Goal: Information Seeking & Learning: Learn about a topic

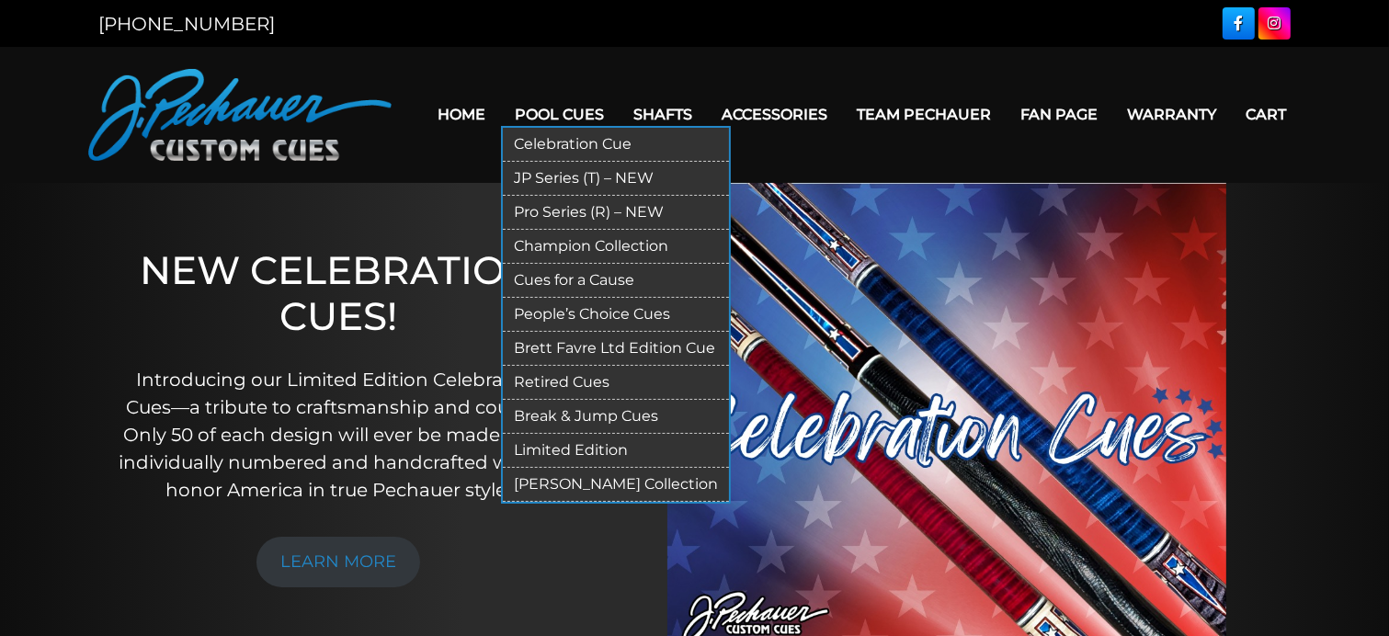
click at [556, 176] on link "JP Series (T) – NEW" at bounding box center [616, 179] width 226 height 34
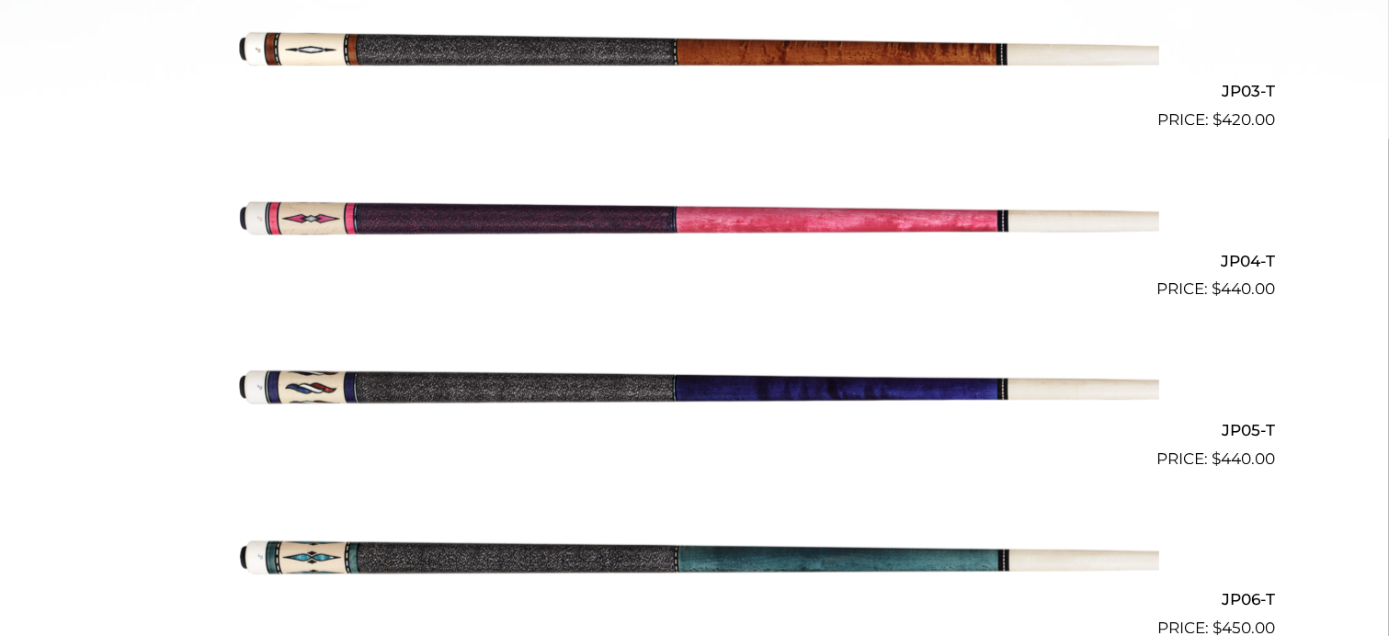
scroll to position [963, 0]
click at [409, 382] on img at bounding box center [695, 386] width 928 height 154
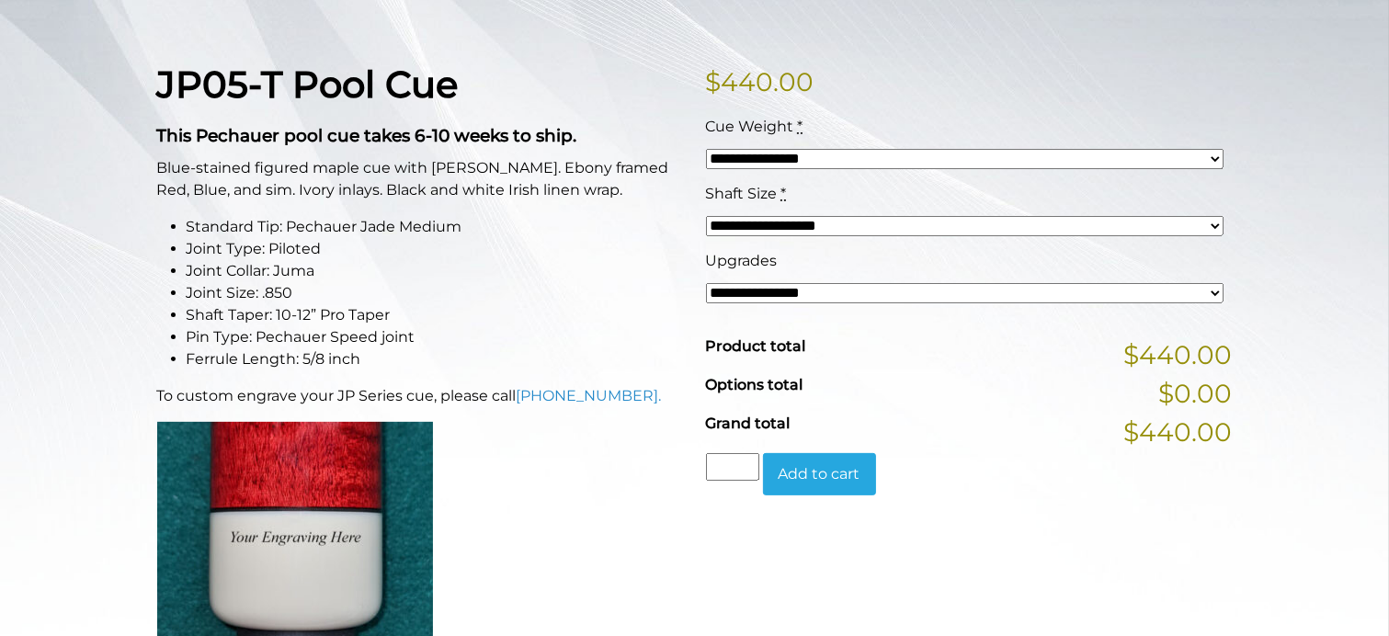
scroll to position [428, 0]
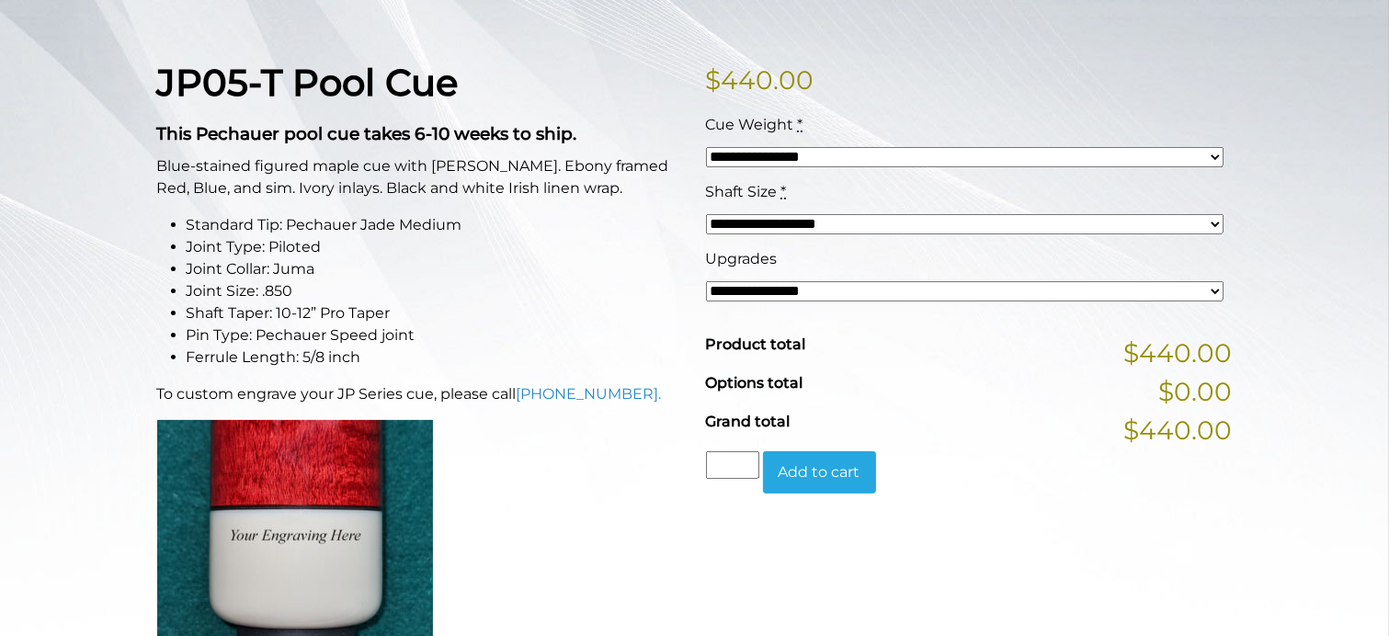
click at [912, 161] on select "**********" at bounding box center [964, 157] width 517 height 20
click at [910, 163] on select "**********" at bounding box center [964, 157] width 517 height 20
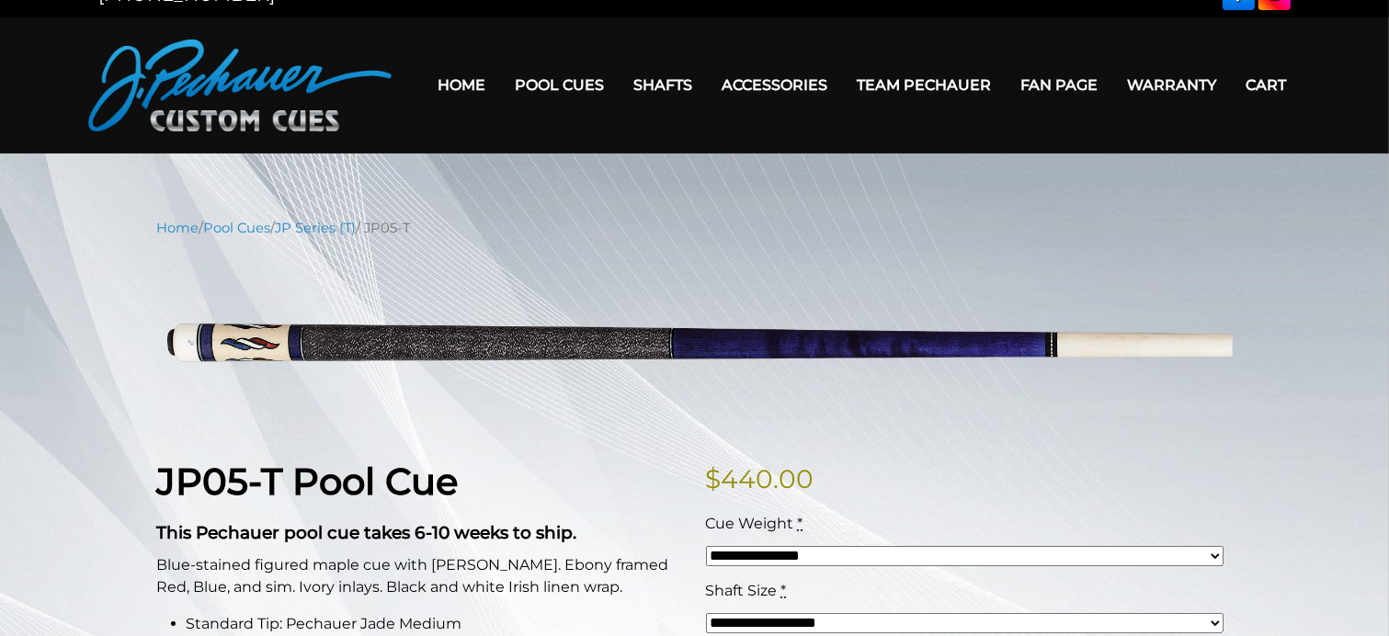
scroll to position [0, 0]
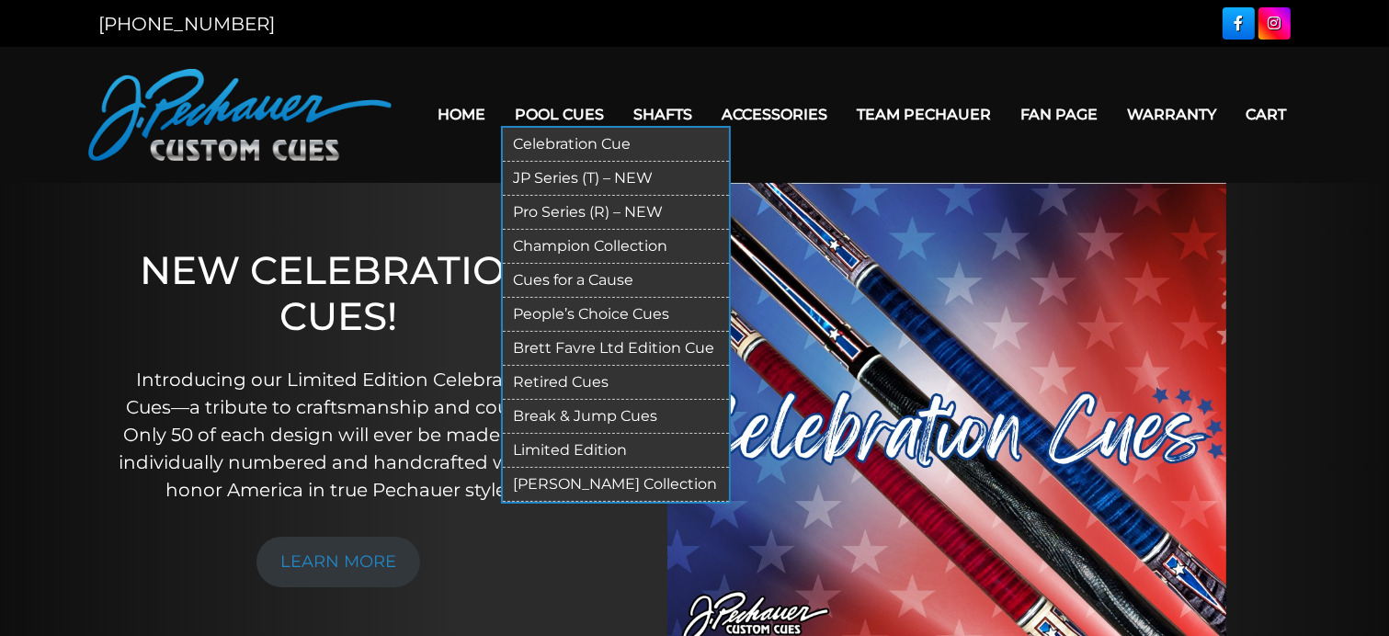
click at [563, 176] on link "JP Series (T) – NEW" at bounding box center [616, 179] width 226 height 34
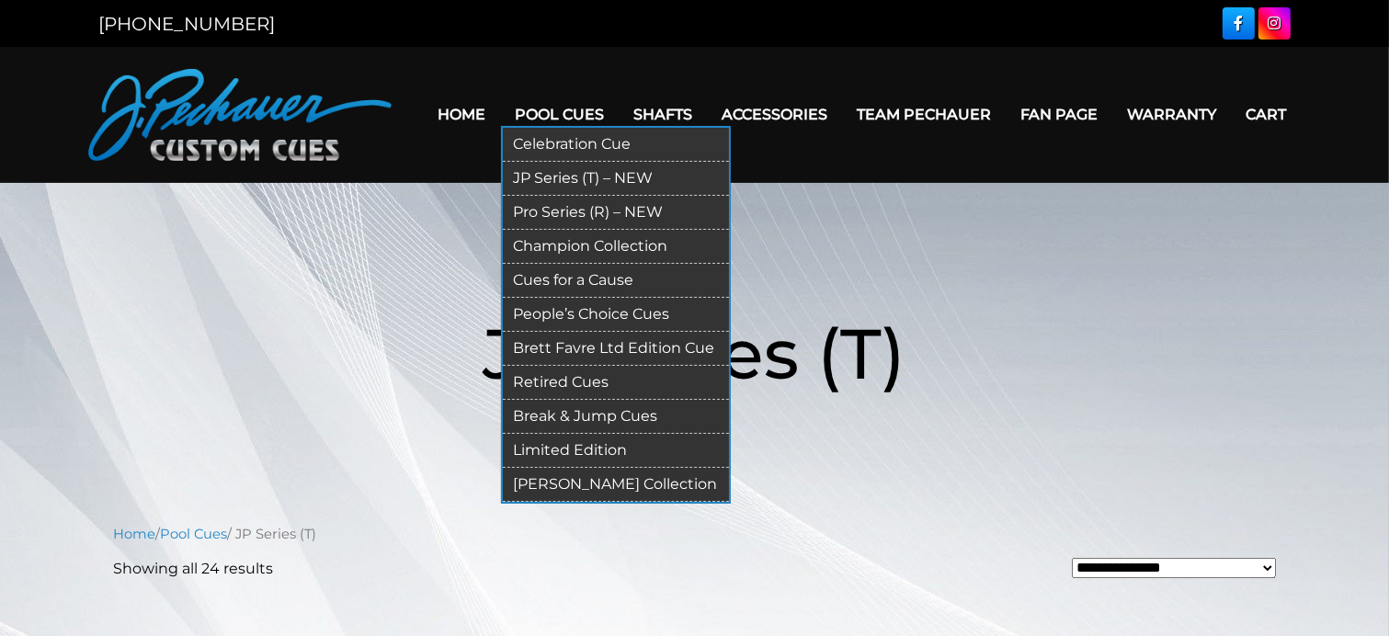
click at [579, 211] on link "Pro Series (R) – NEW" at bounding box center [616, 213] width 226 height 34
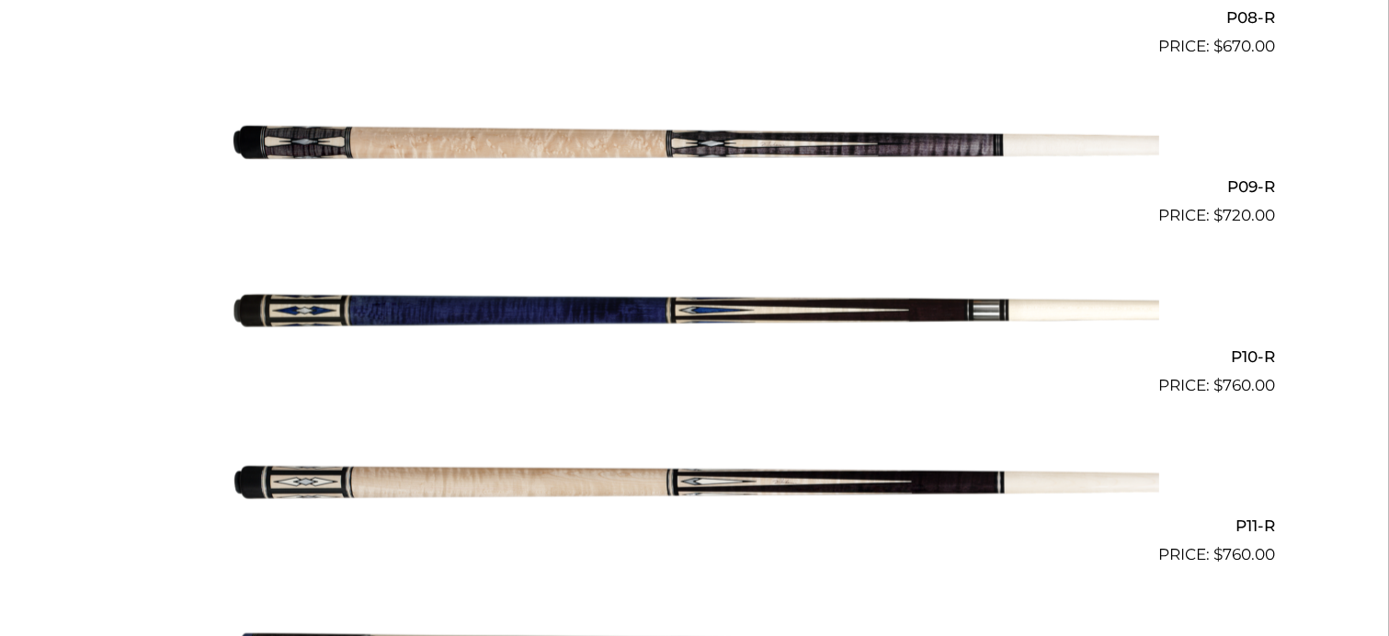
scroll to position [1865, 0]
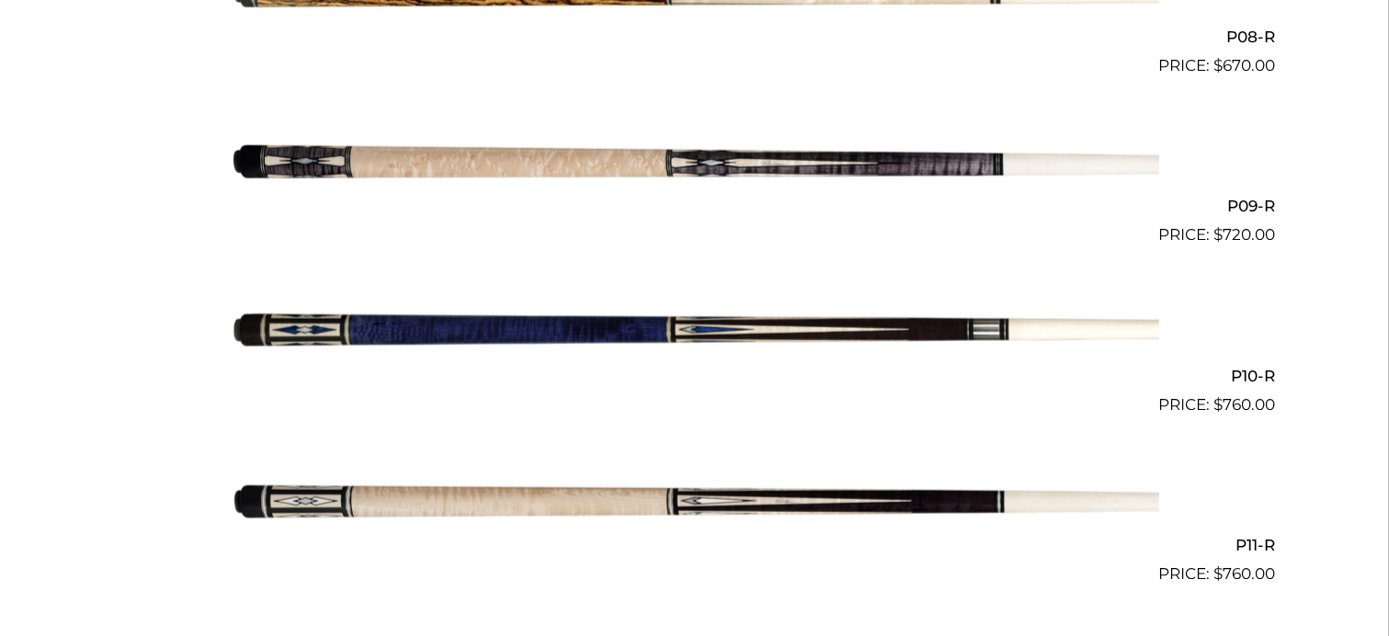
click at [552, 172] on img at bounding box center [695, 162] width 928 height 154
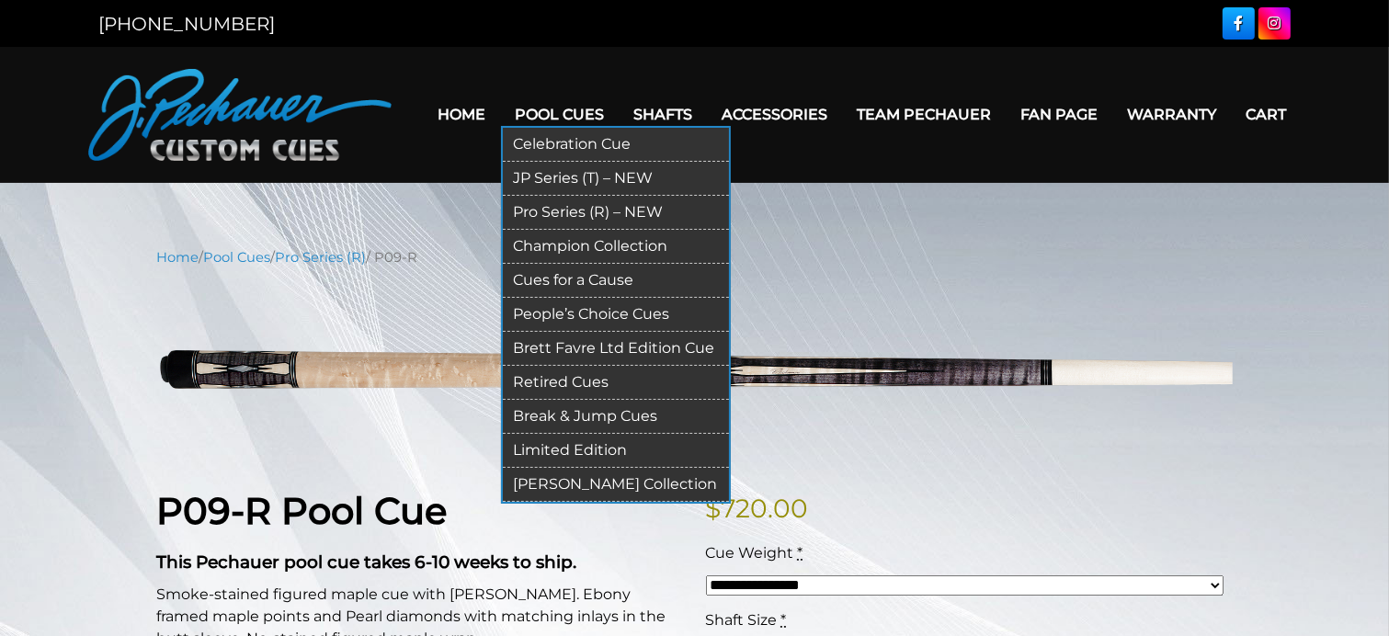
click at [581, 180] on link "JP Series (T) – NEW" at bounding box center [616, 179] width 226 height 34
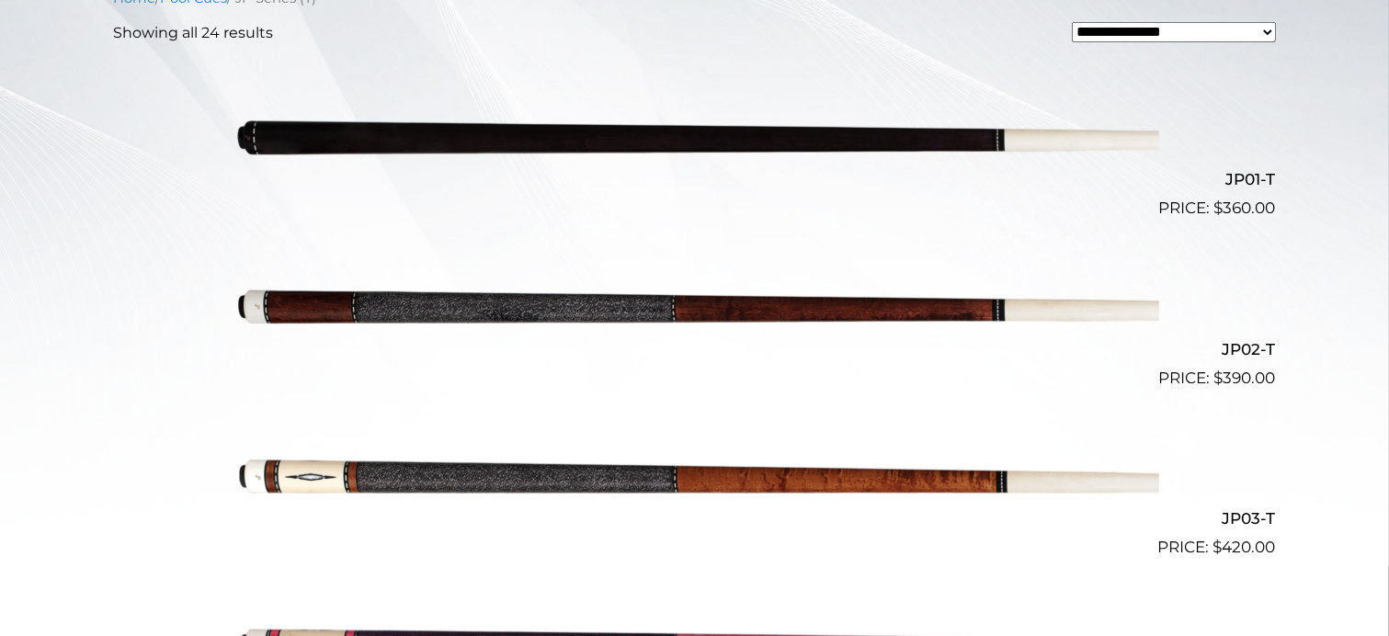
scroll to position [537, 0]
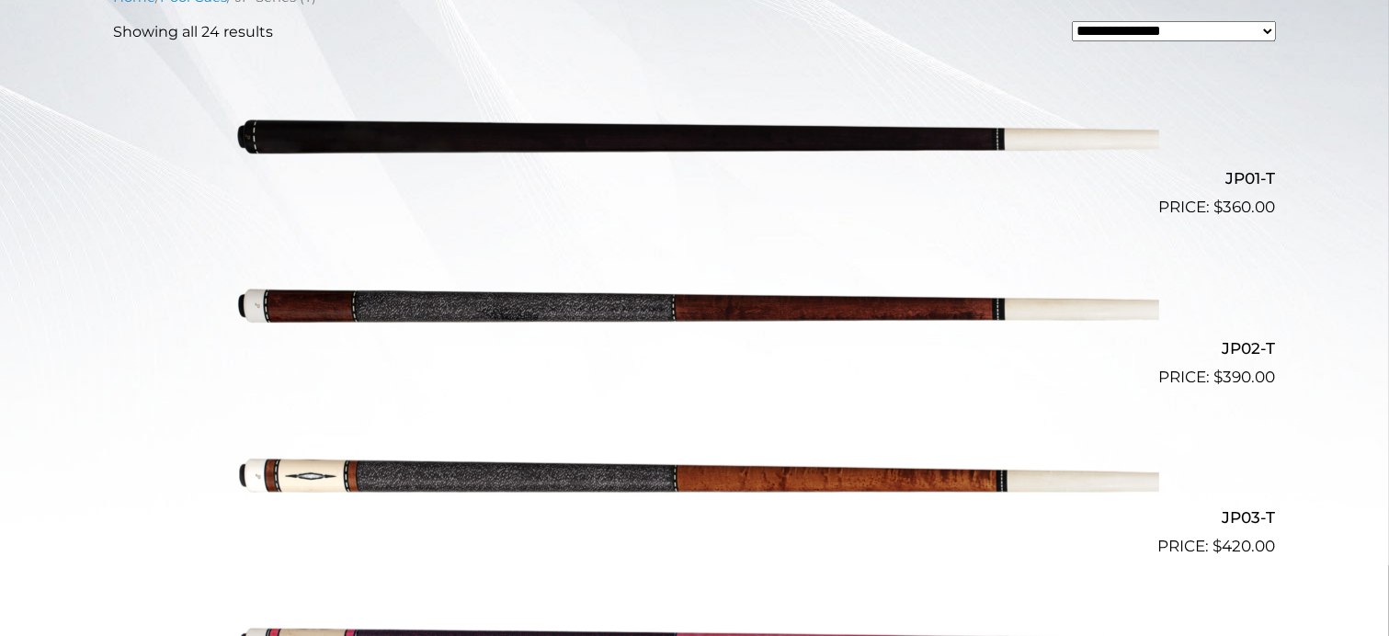
click at [699, 316] on img at bounding box center [695, 304] width 928 height 154
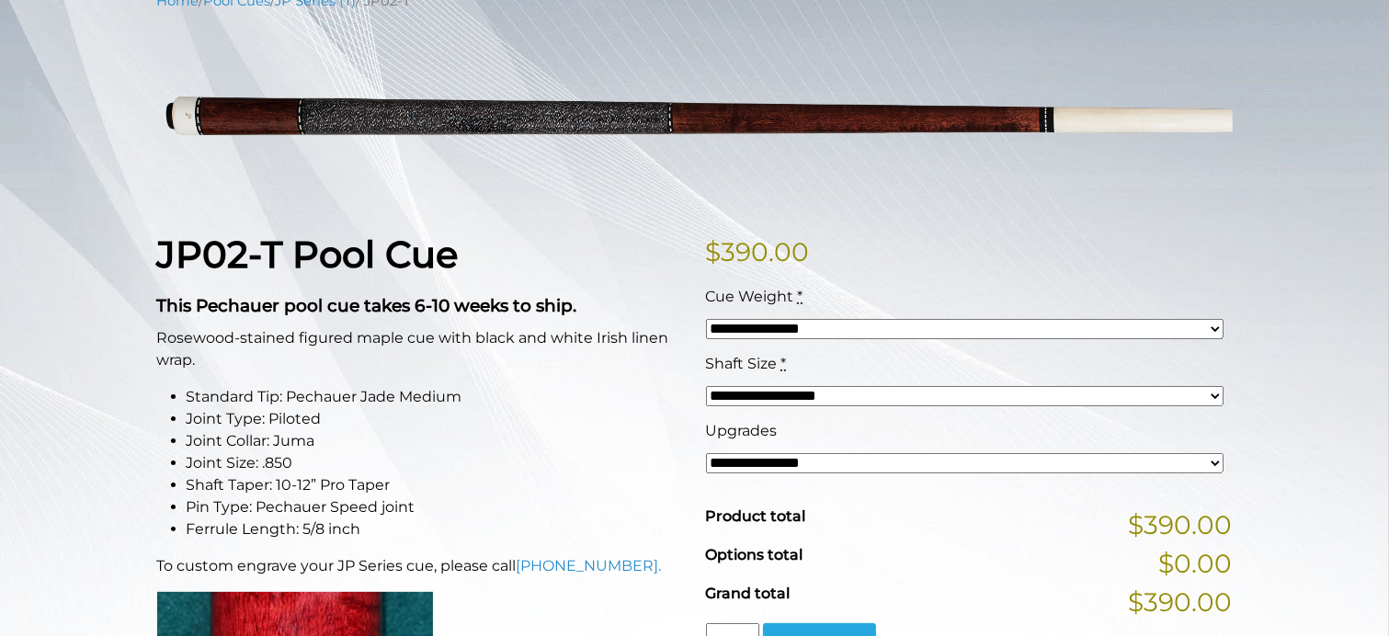
scroll to position [244, 0]
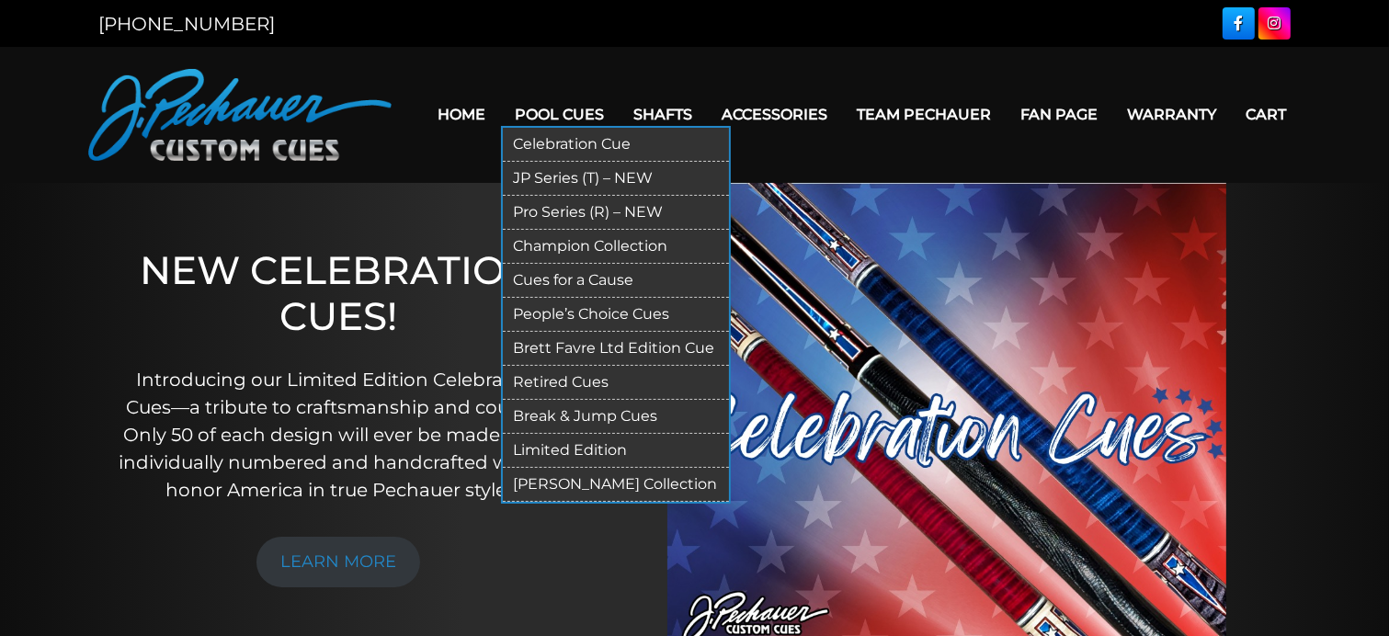
click at [540, 176] on link "JP Series (T) – NEW" at bounding box center [616, 179] width 226 height 34
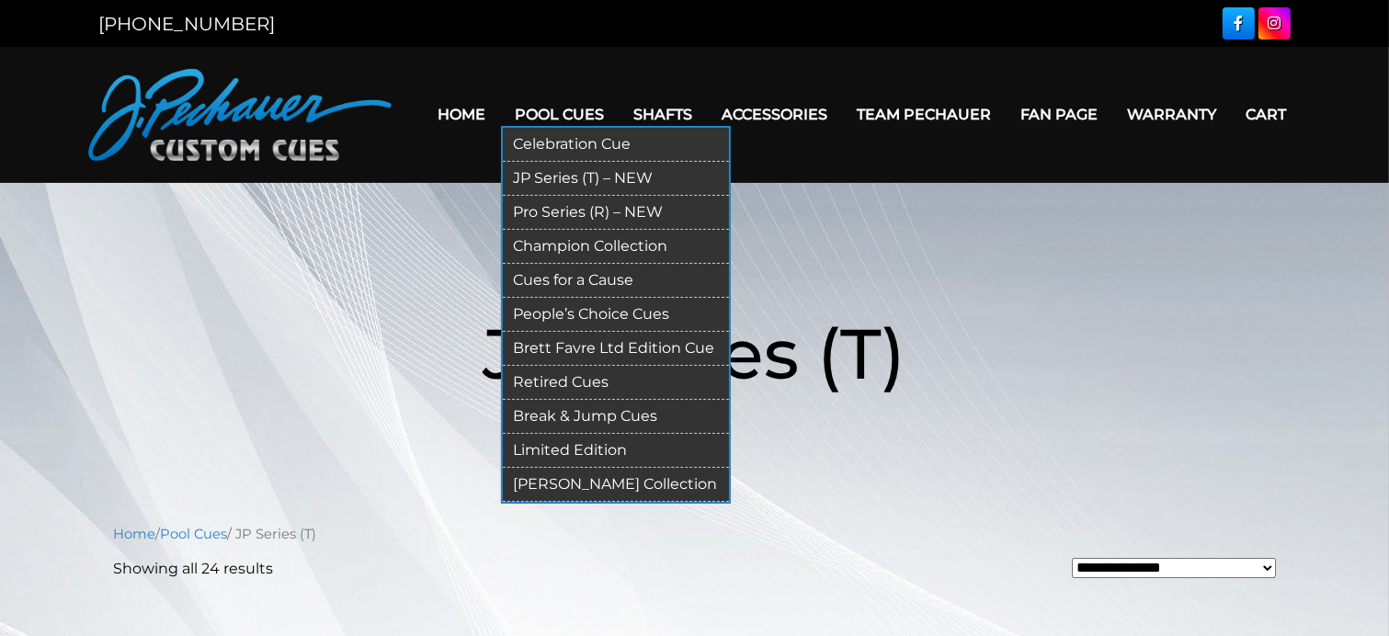
click at [570, 211] on link "Pro Series (R) – NEW" at bounding box center [616, 213] width 226 height 34
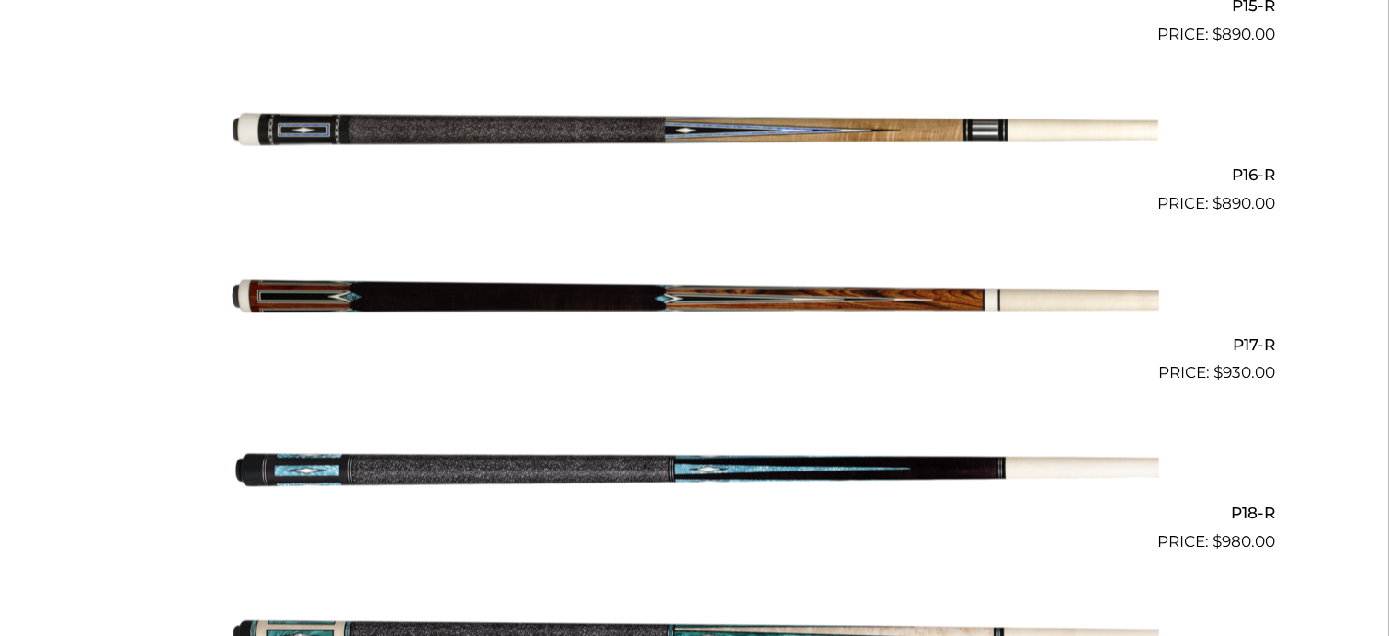
scroll to position [3085, 0]
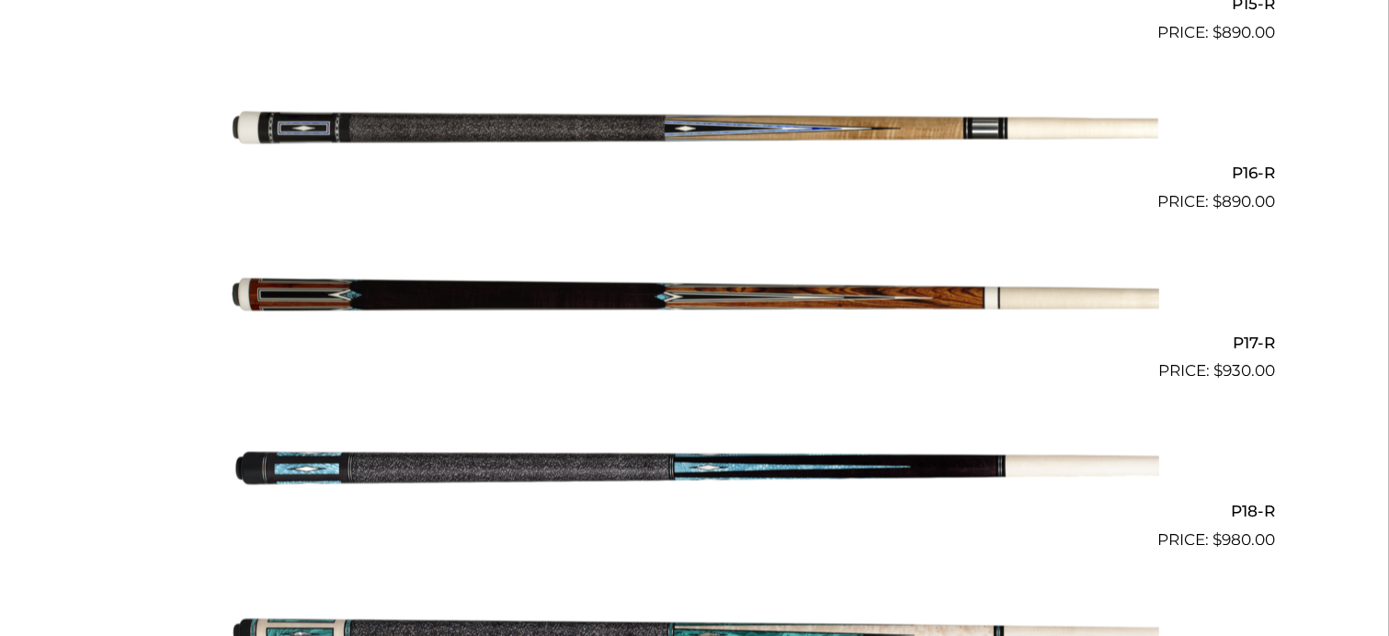
click at [483, 471] on img at bounding box center [695, 468] width 928 height 154
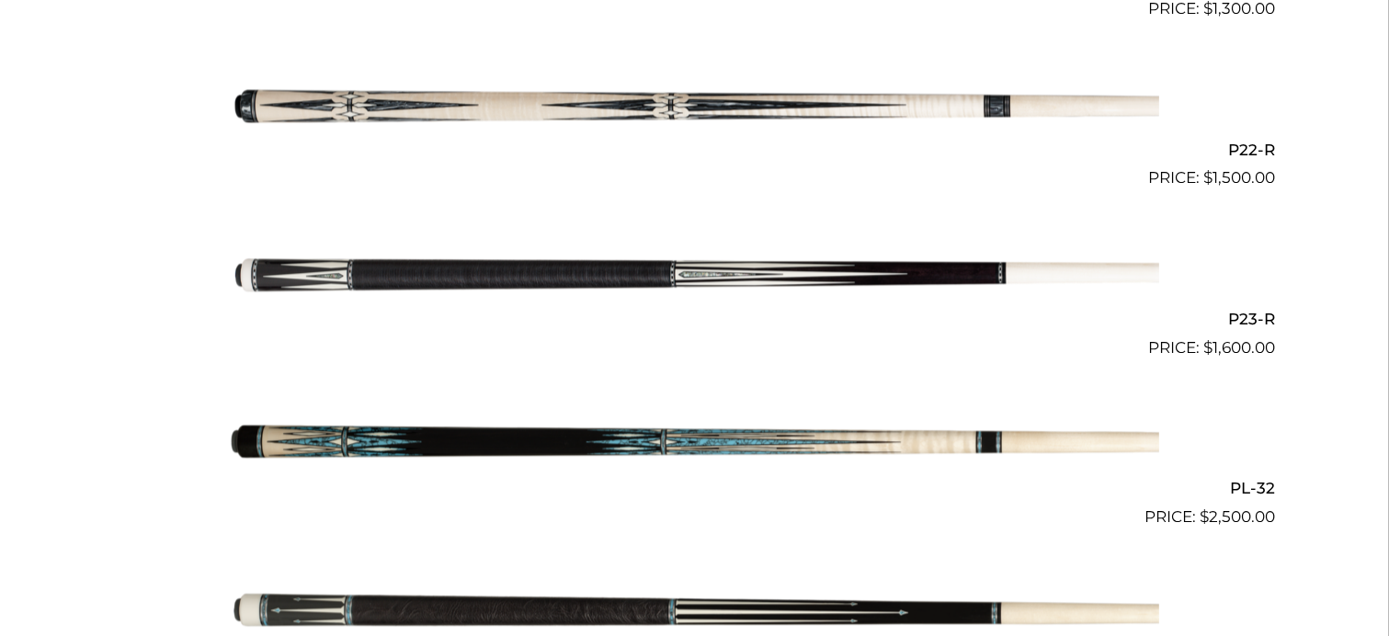
scroll to position [4125, 0]
click at [516, 446] on img at bounding box center [695, 445] width 928 height 154
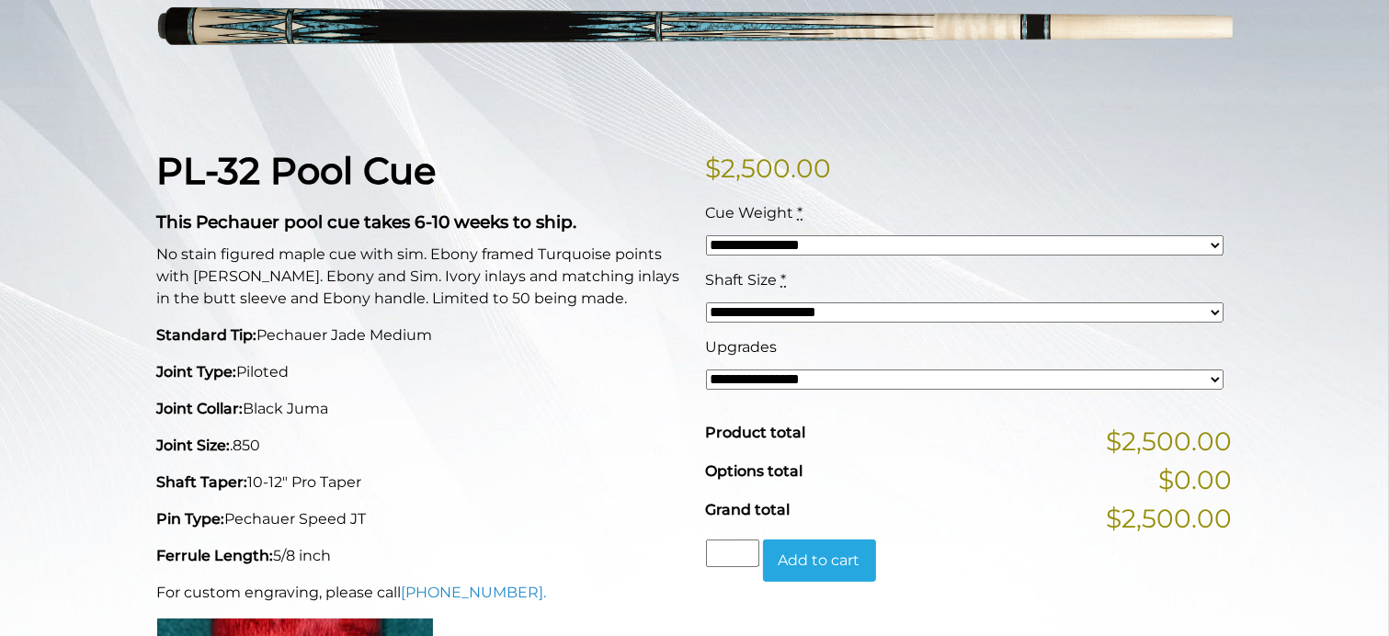
scroll to position [342, 0]
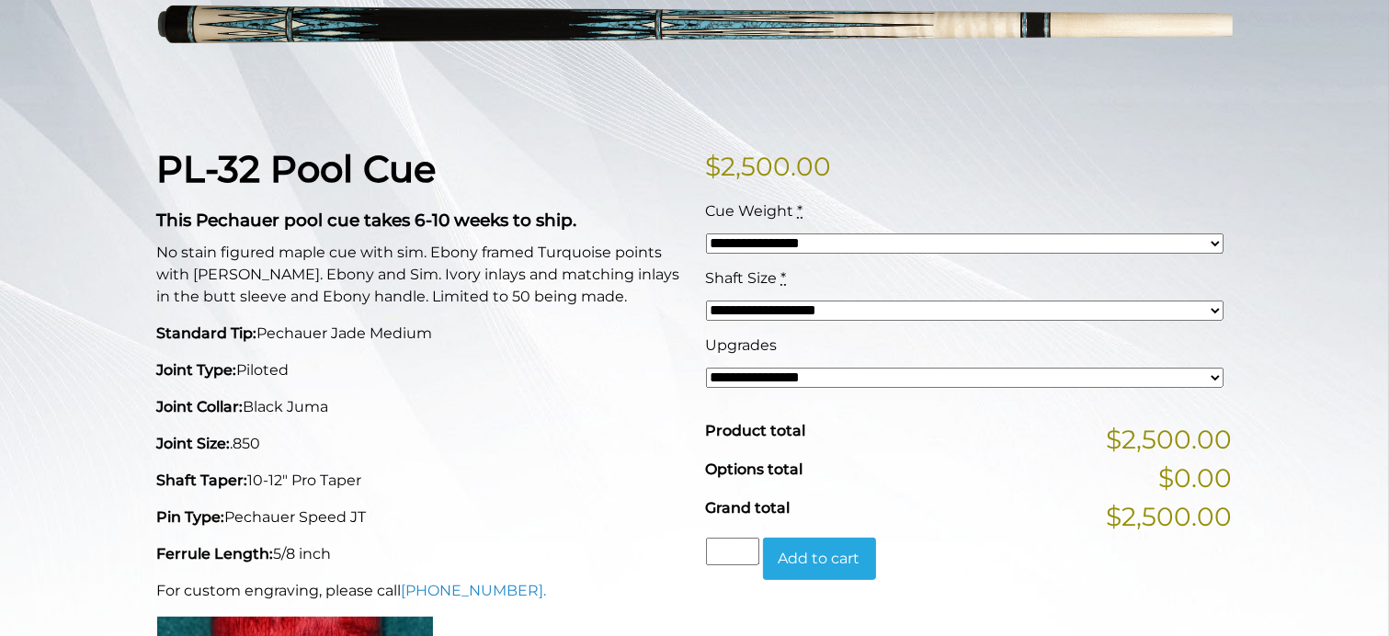
click at [754, 380] on select "**********" at bounding box center [964, 378] width 517 height 20
click at [739, 314] on select "**********" at bounding box center [964, 311] width 517 height 20
click at [745, 249] on select "**********" at bounding box center [964, 243] width 517 height 20
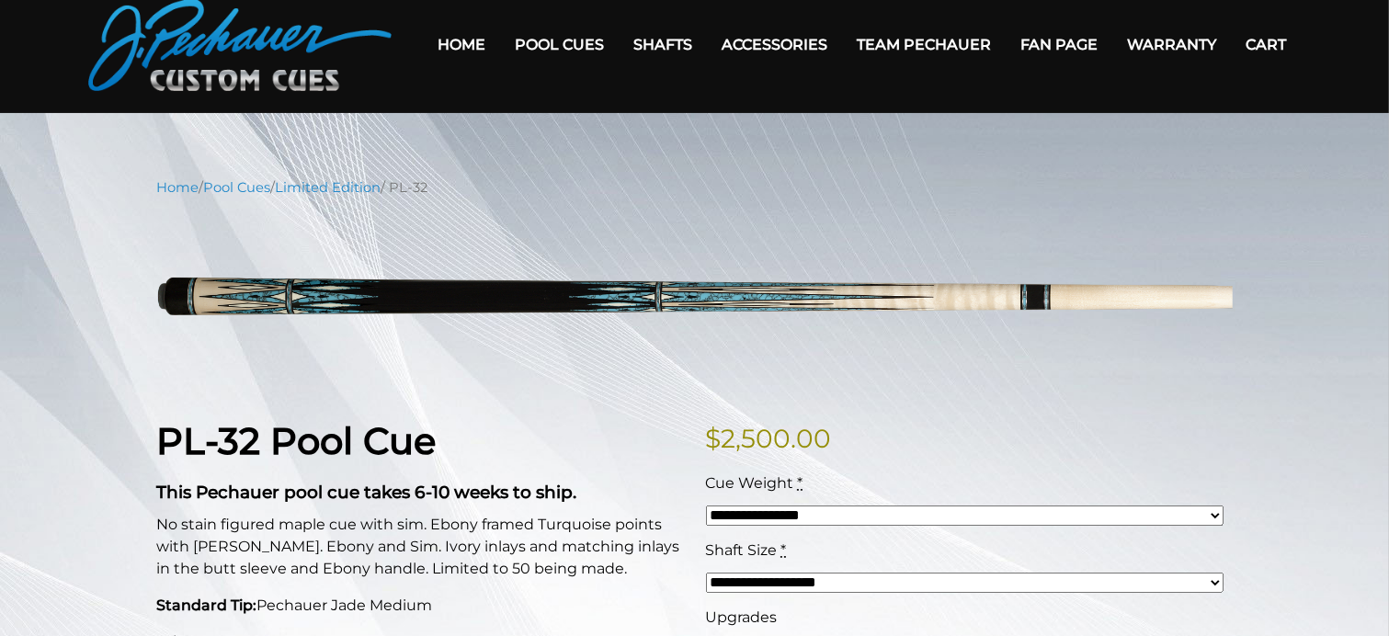
scroll to position [63, 0]
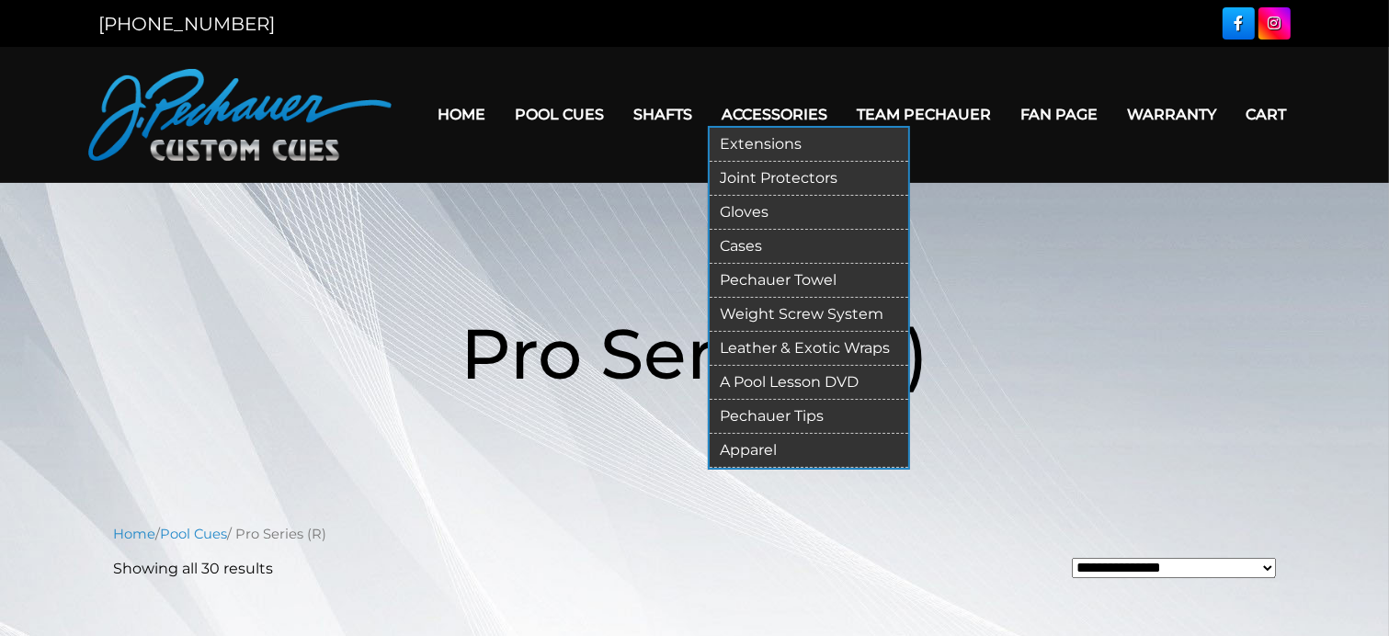
click at [768, 447] on link "Apparel" at bounding box center [809, 451] width 199 height 34
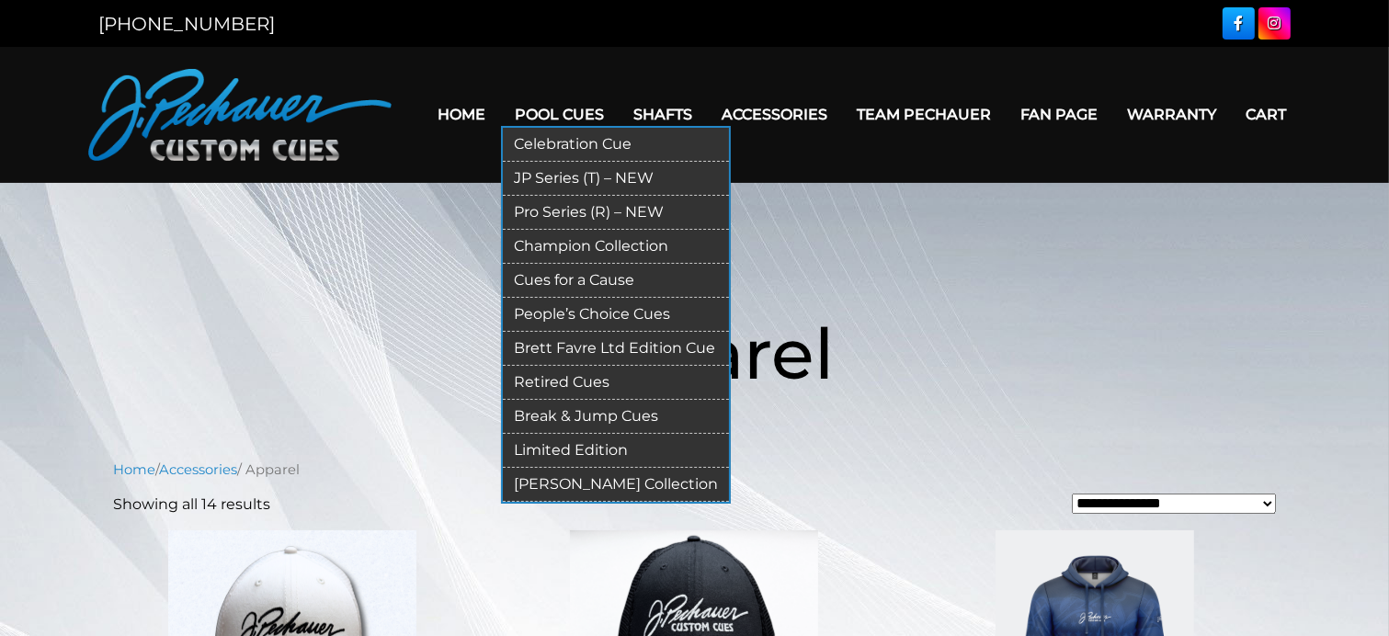
click at [596, 246] on link "Champion Collection" at bounding box center [616, 247] width 226 height 34
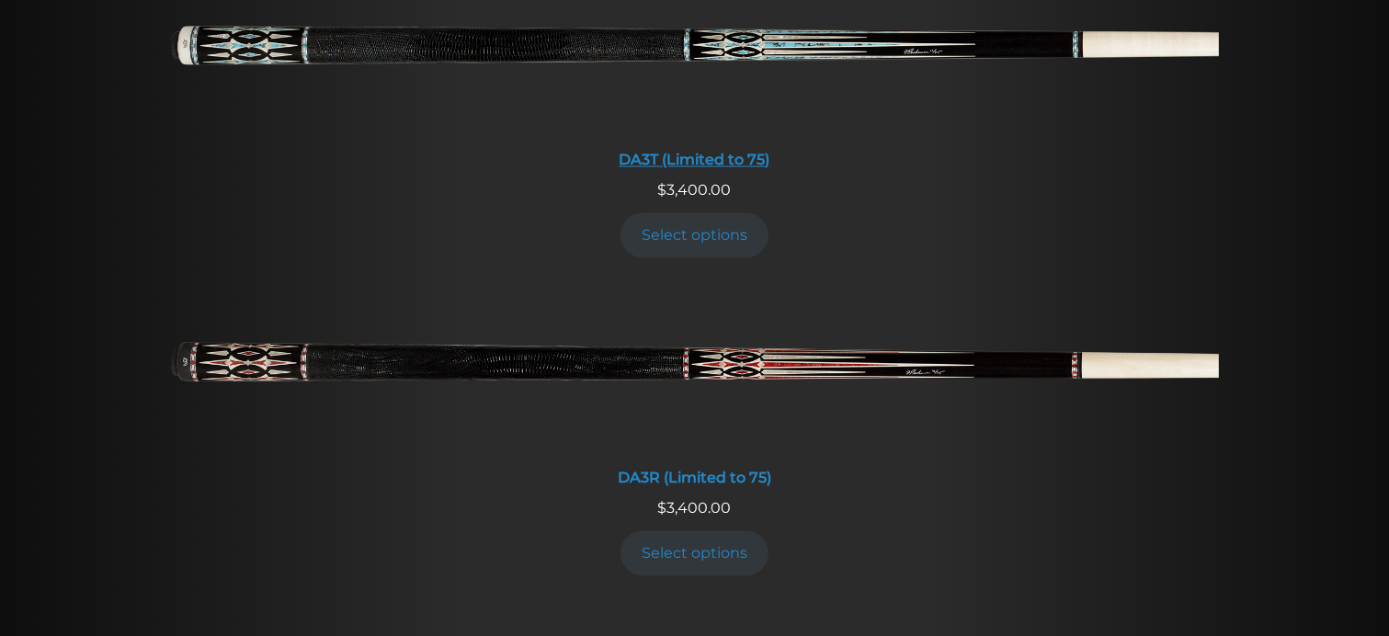
scroll to position [3299, 0]
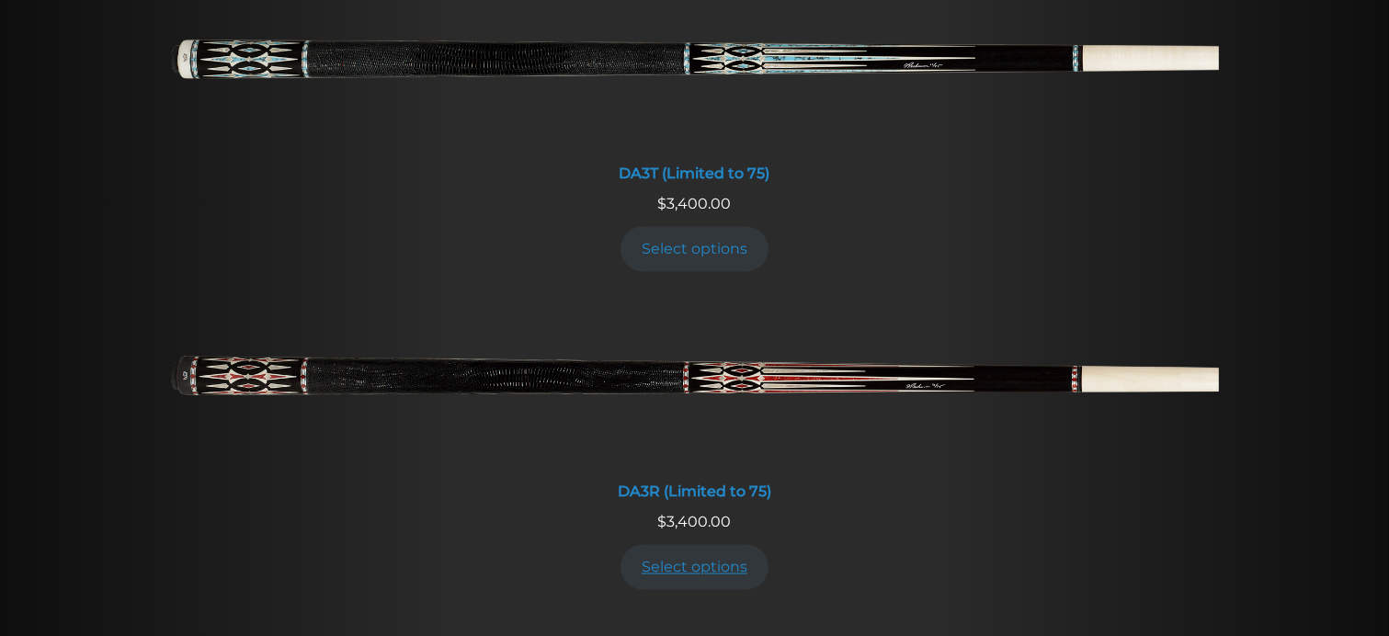
click at [718, 566] on link "Select options" at bounding box center [694, 567] width 149 height 45
click at [705, 571] on link "Select options" at bounding box center [694, 567] width 149 height 45
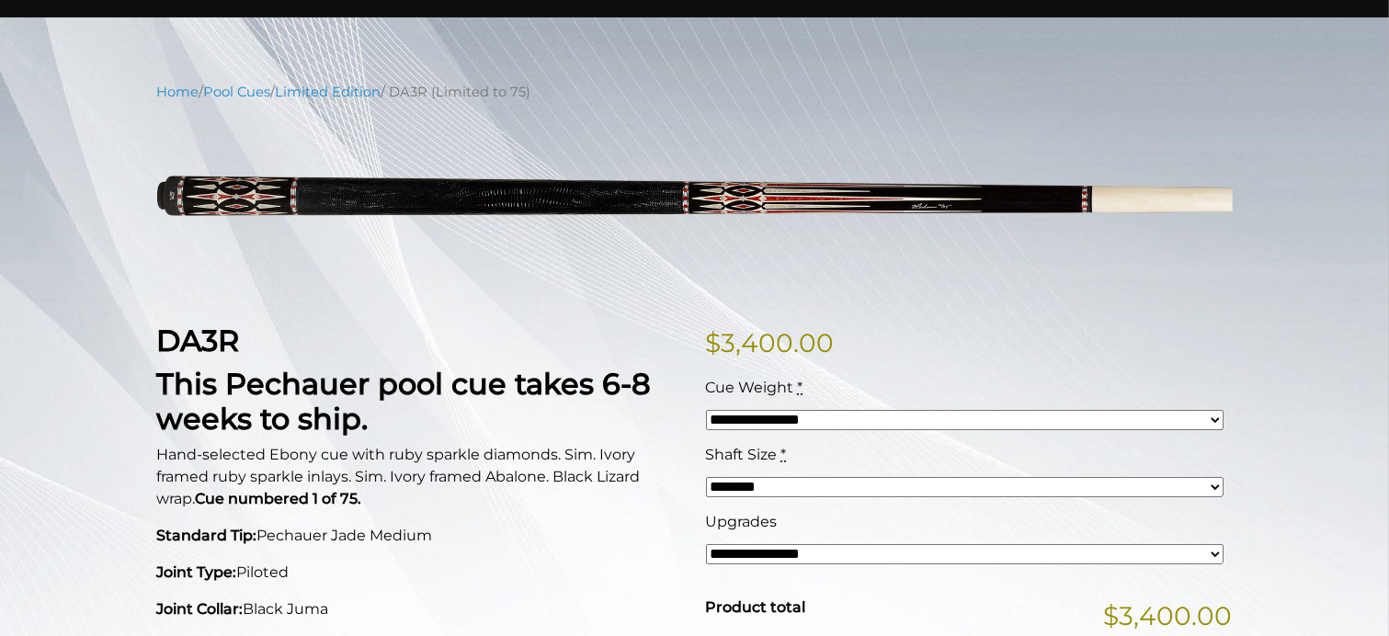
scroll to position [174, 0]
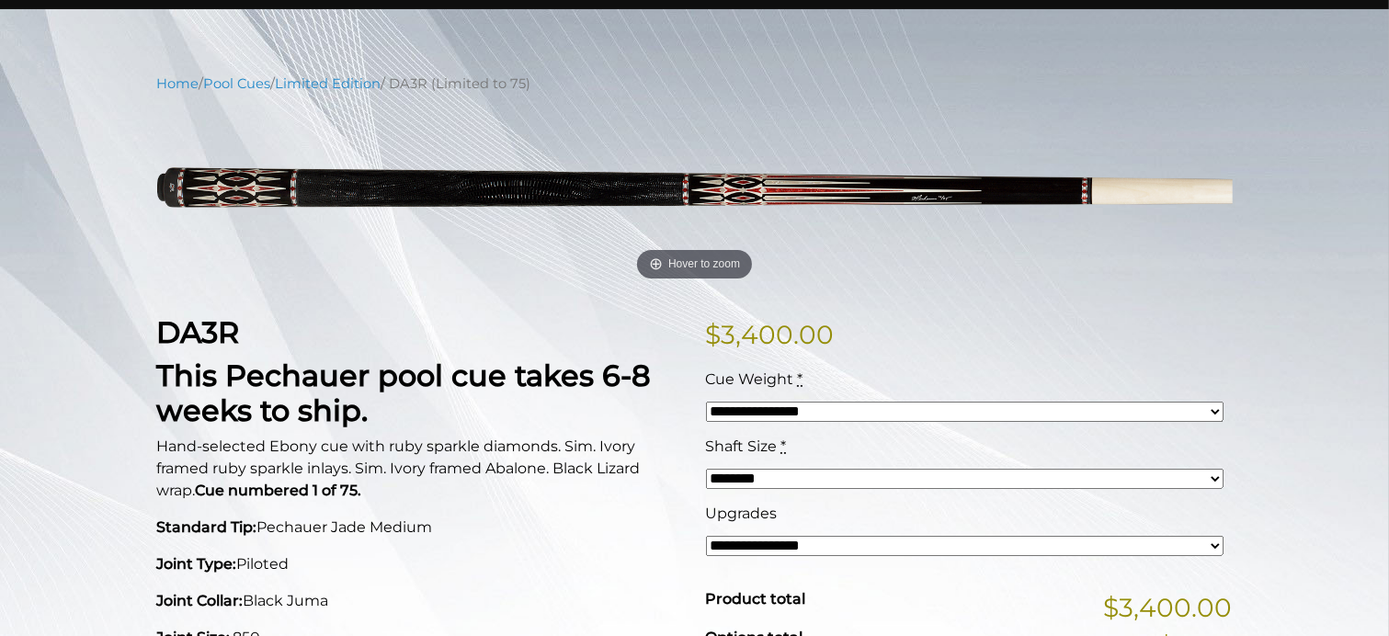
click at [870, 415] on select "**********" at bounding box center [964, 412] width 517 height 20
click at [848, 483] on select "******** ******** ******* ********" at bounding box center [964, 479] width 517 height 20
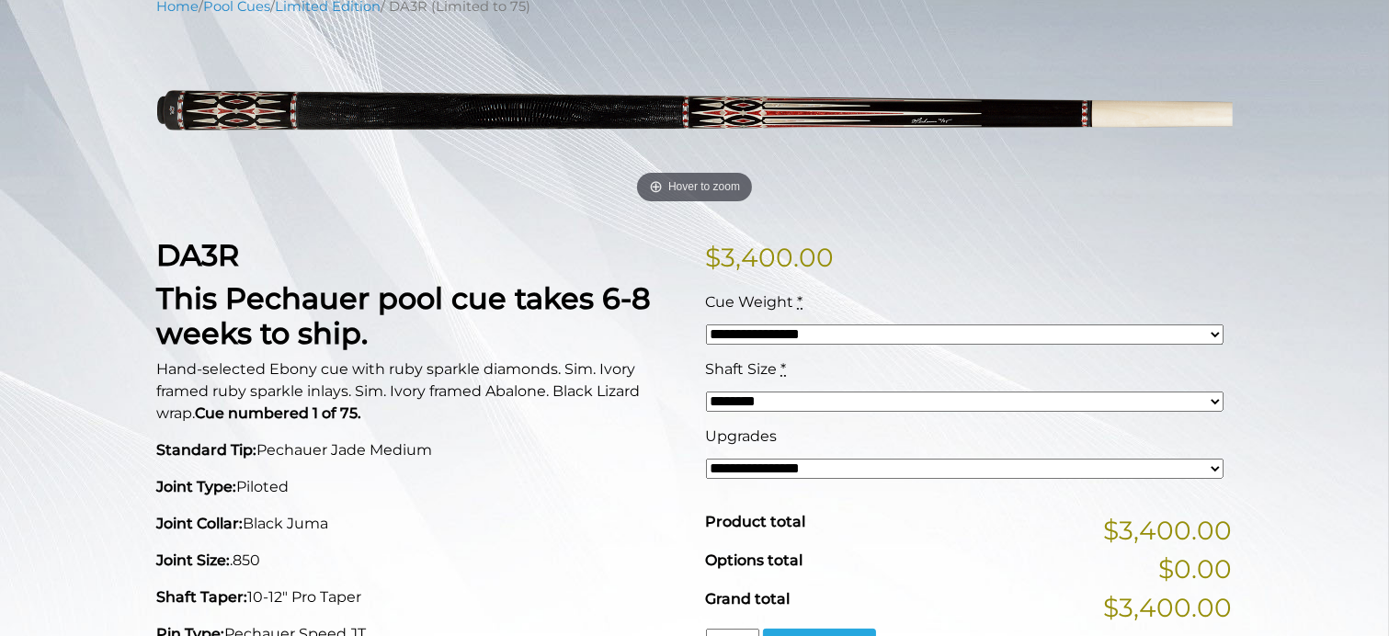
scroll to position [260, 0]
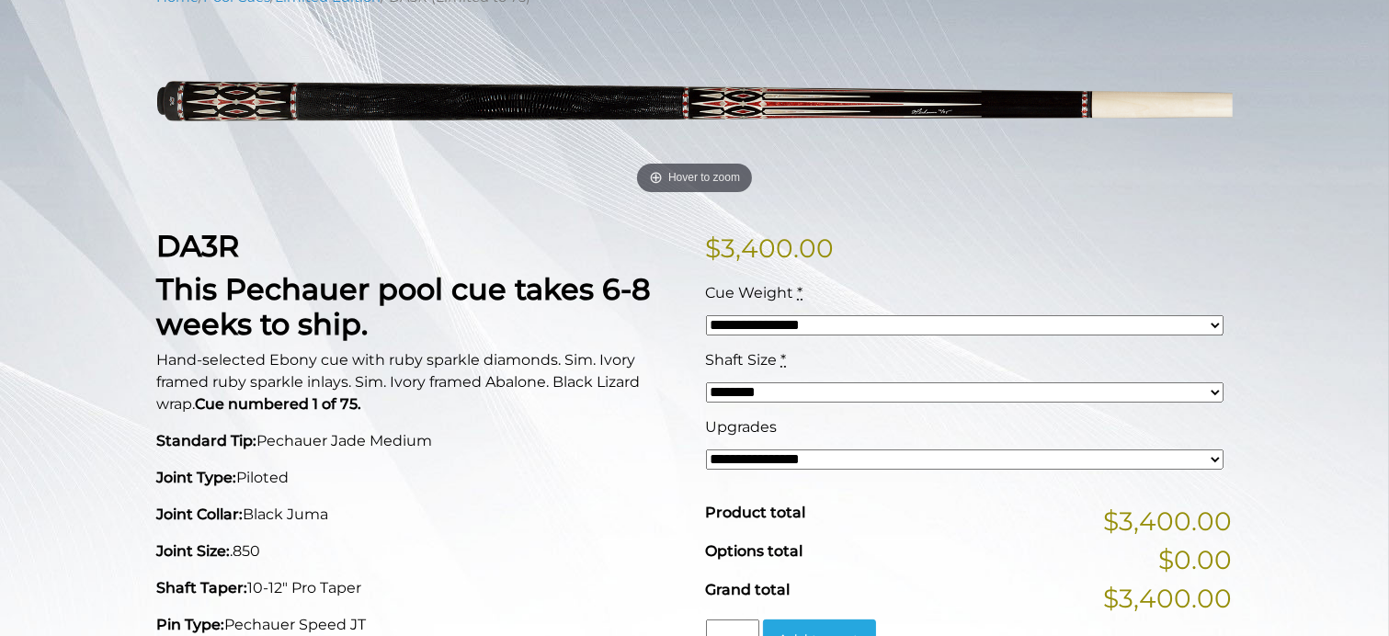
click at [835, 460] on select "**********" at bounding box center [964, 459] width 517 height 20
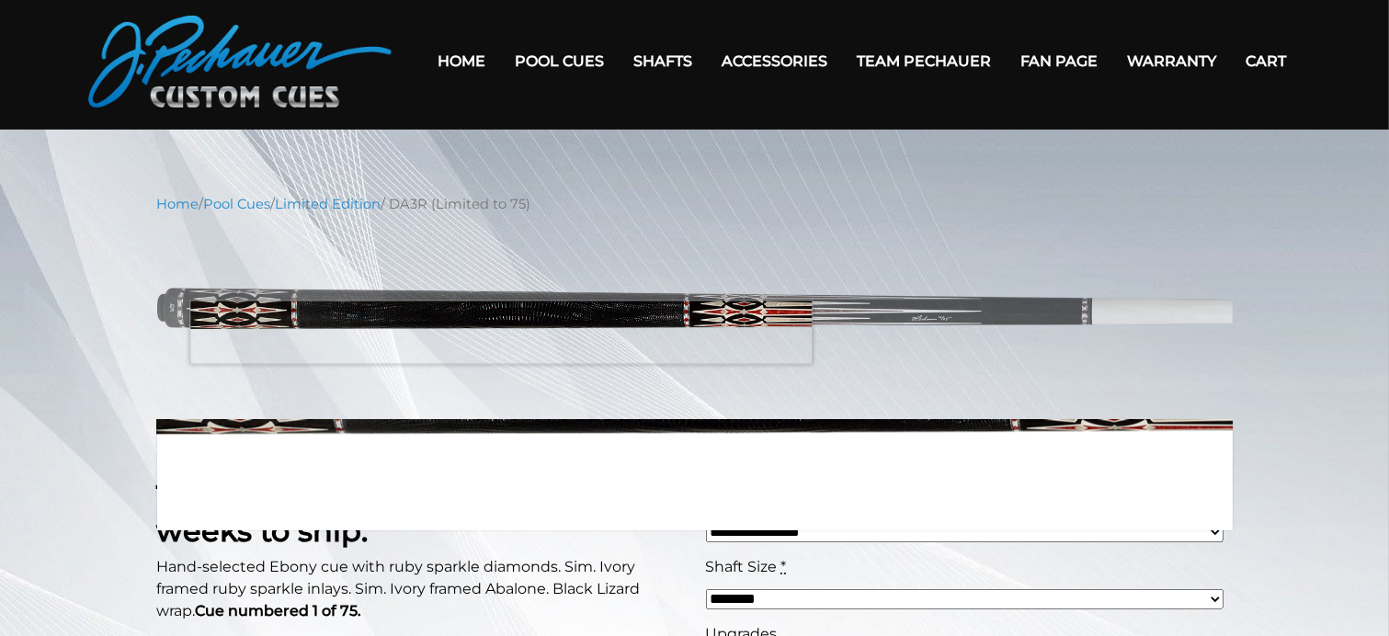
scroll to position [0, 0]
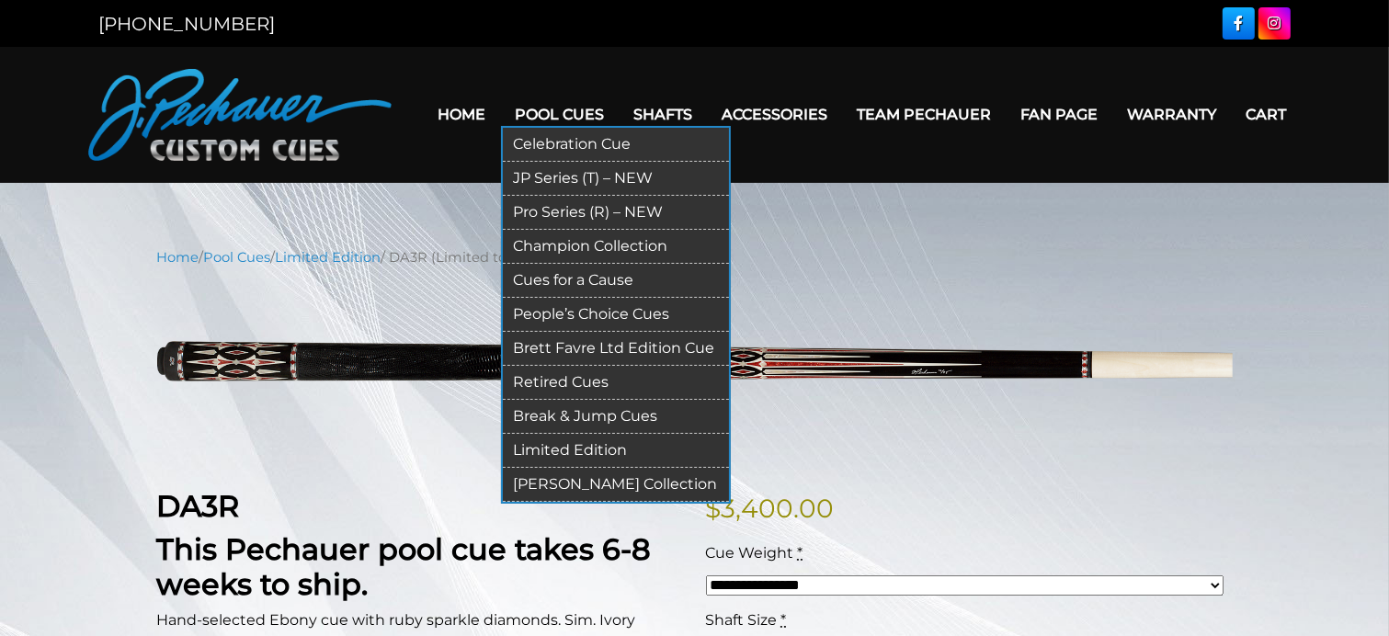
click at [580, 244] on link "Champion Collection" at bounding box center [616, 247] width 226 height 34
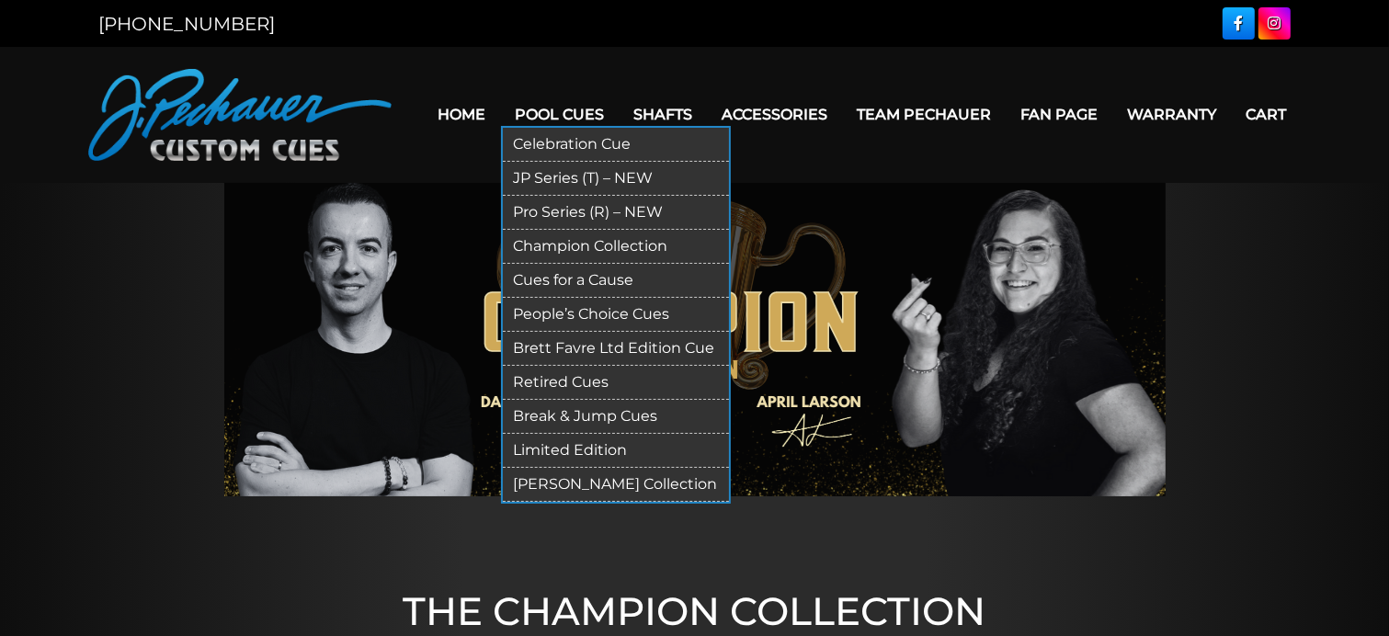
click at [574, 118] on link "Pool Cues" at bounding box center [560, 114] width 119 height 47
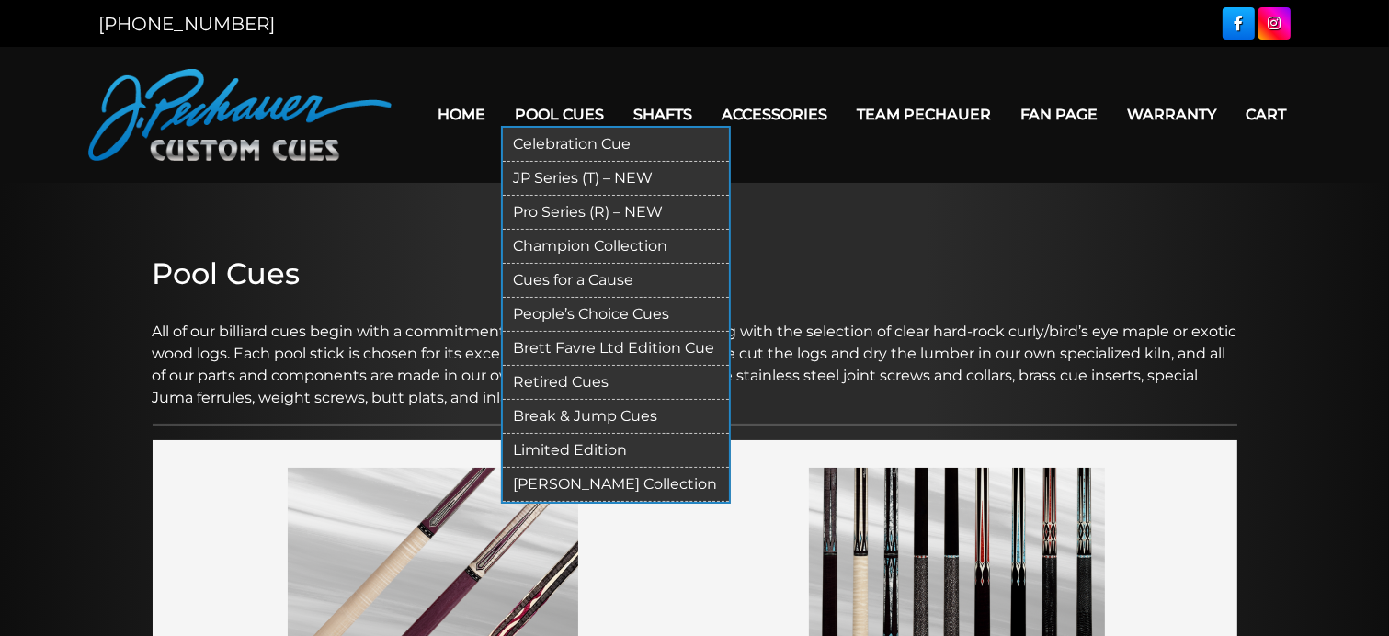
click at [574, 280] on link "Cues for a Cause" at bounding box center [616, 281] width 226 height 34
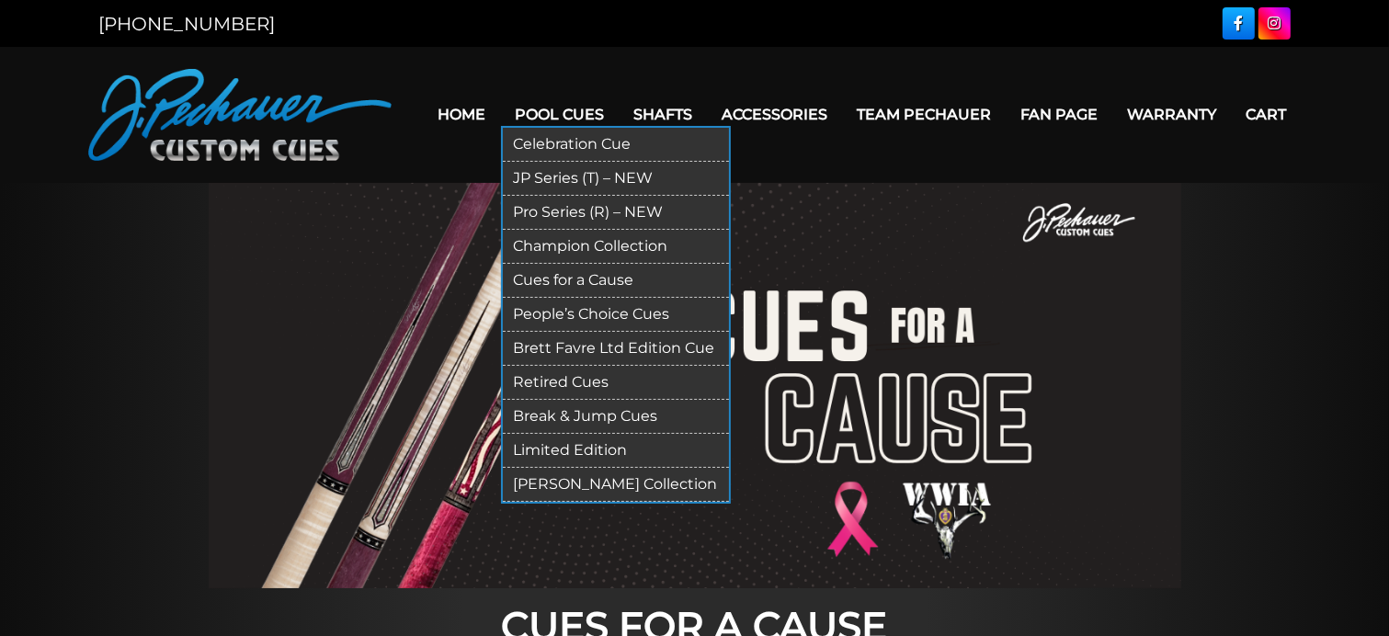
click at [581, 313] on link "People’s Choice Cues" at bounding box center [616, 315] width 226 height 34
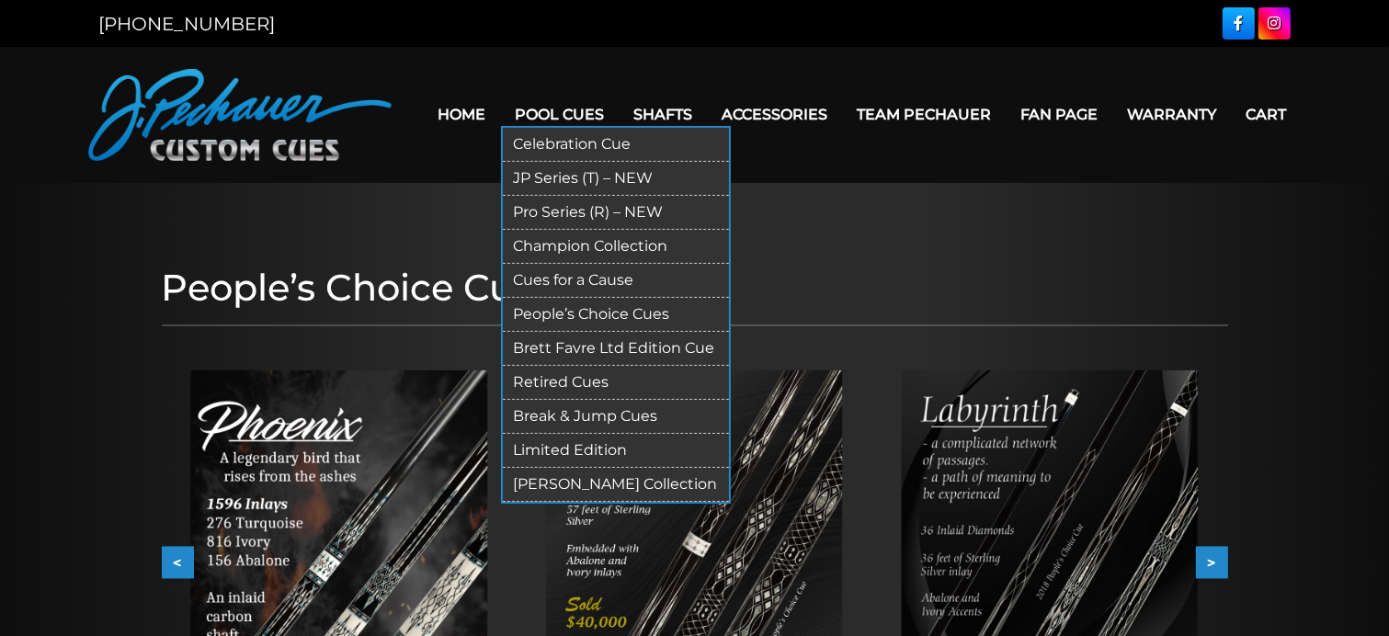
click at [581, 350] on link "Brett Favre Ltd Edition Cue" at bounding box center [616, 349] width 226 height 34
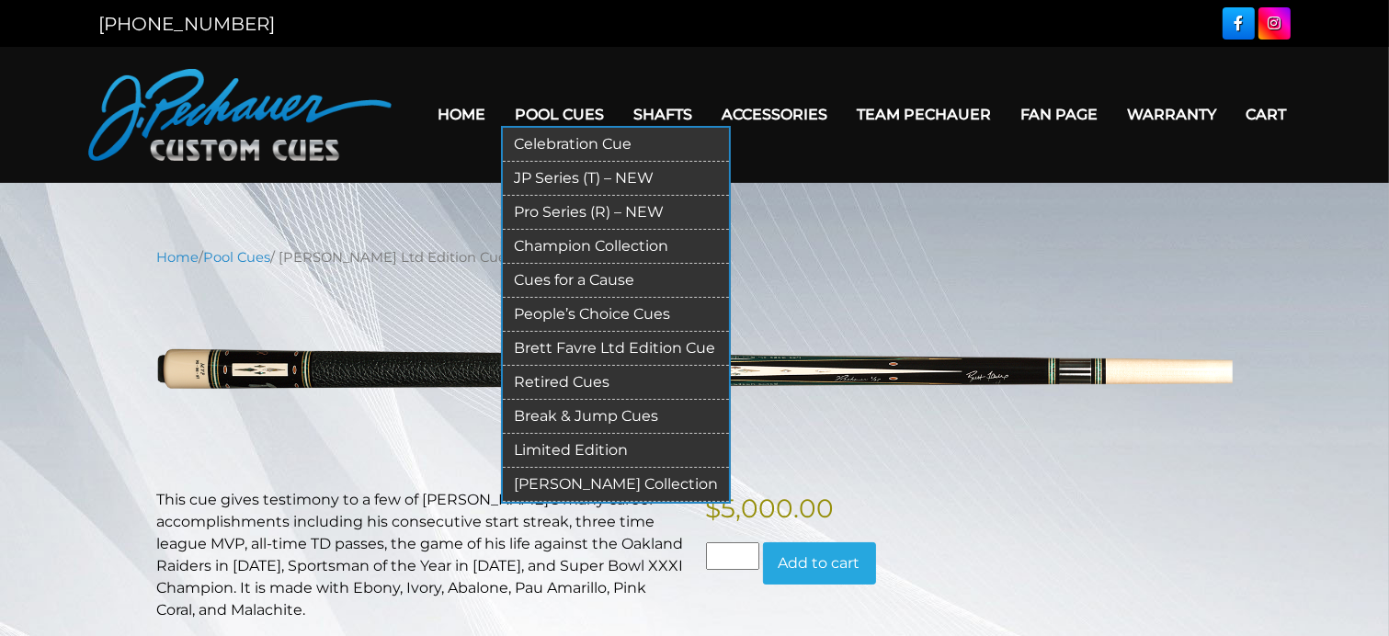
click at [581, 383] on link "Retired Cues" at bounding box center [616, 383] width 226 height 34
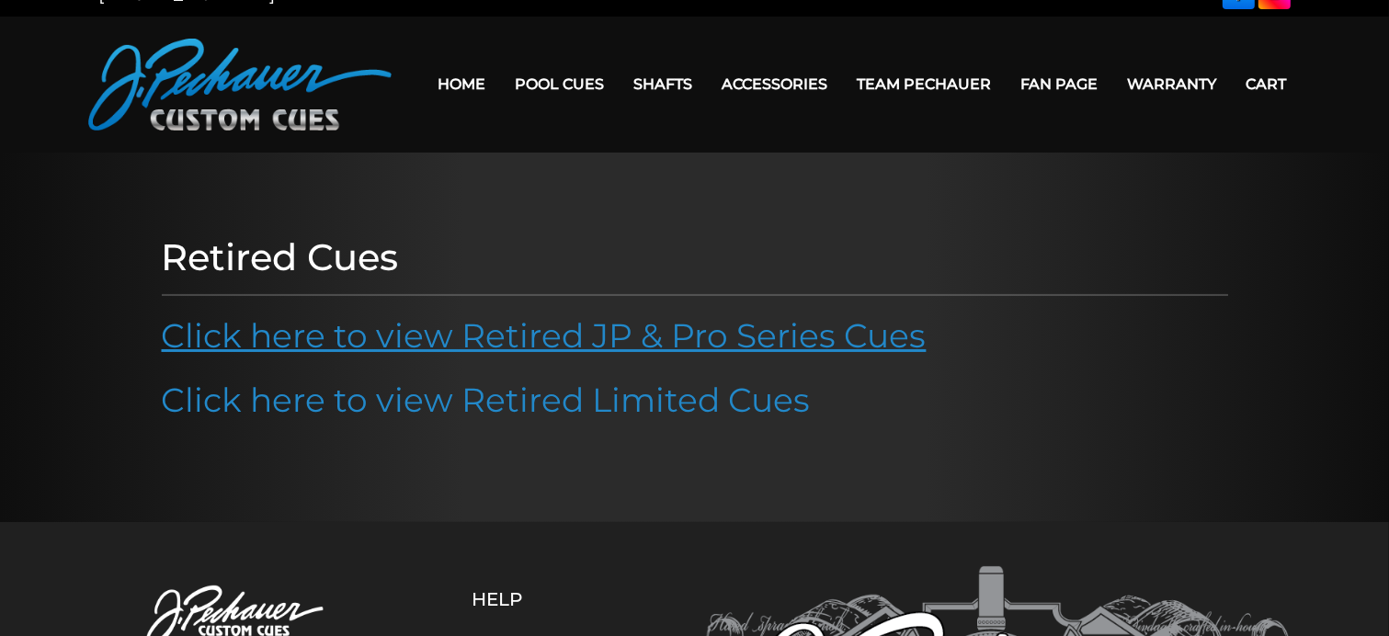
scroll to position [29, 0]
click at [567, 345] on link "Click here to view Retired JP & Pro Series Cues" at bounding box center [544, 336] width 765 height 40
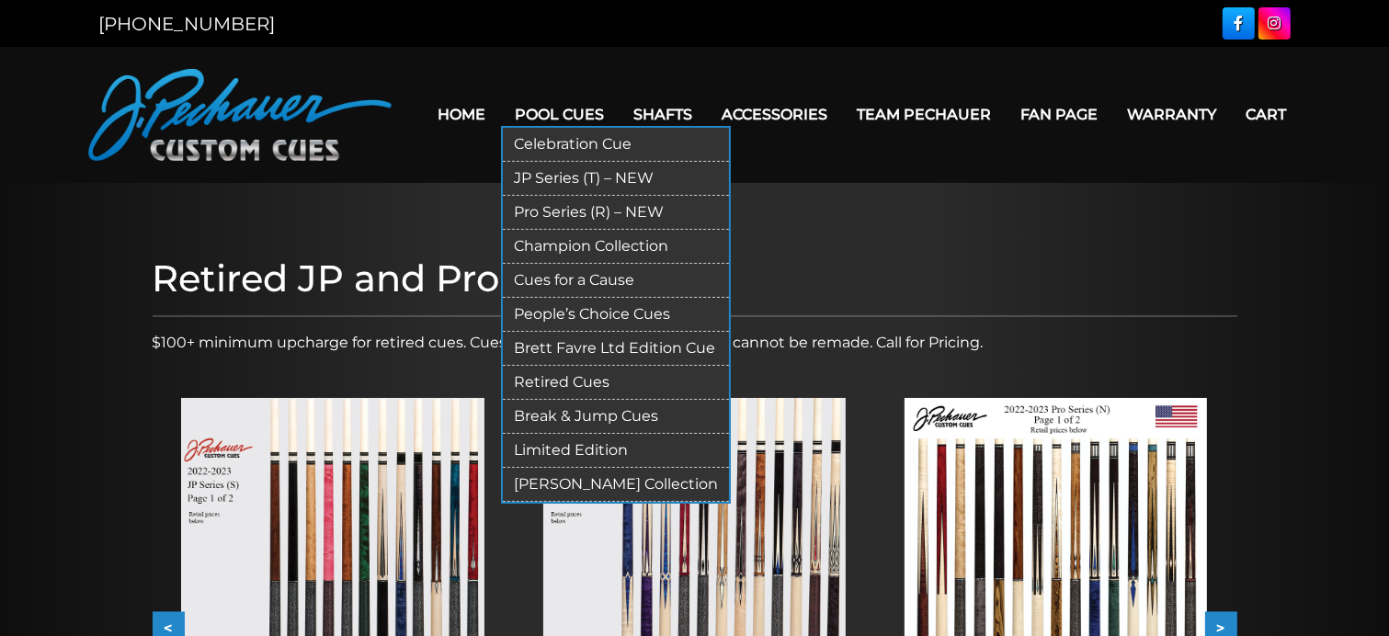
click at [579, 423] on link "Break & Jump Cues" at bounding box center [616, 417] width 226 height 34
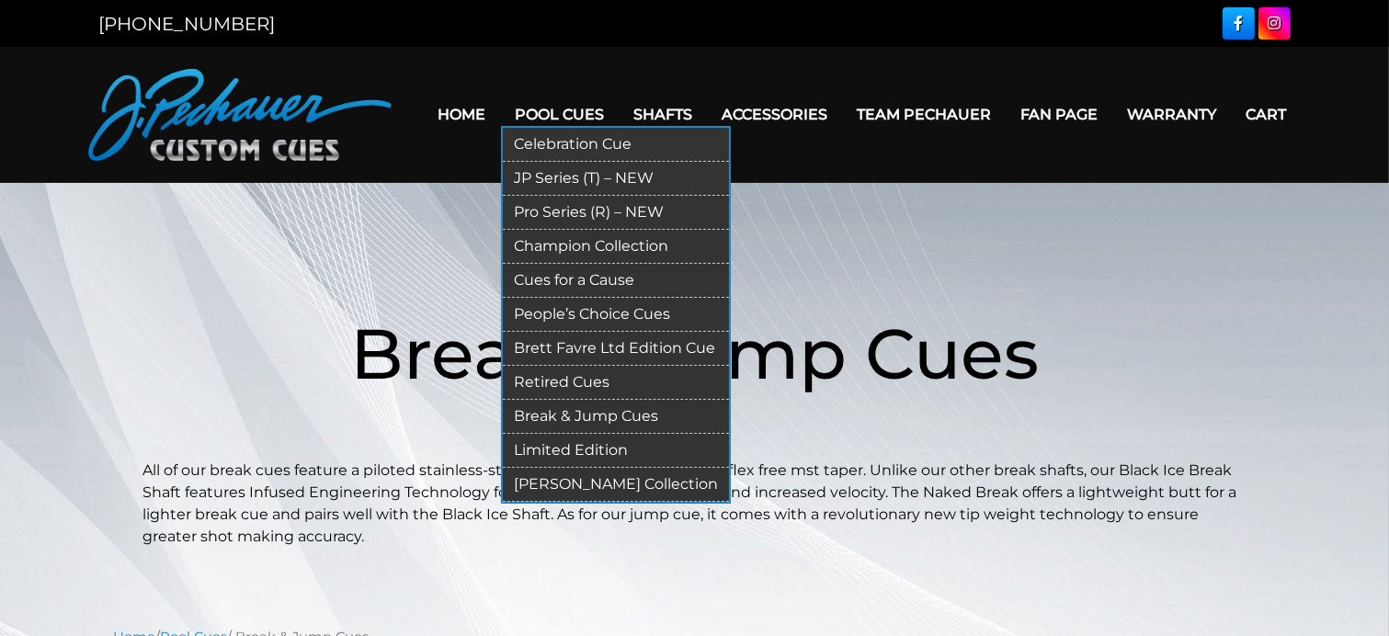
click at [587, 445] on link "Limited Edition" at bounding box center [616, 451] width 226 height 34
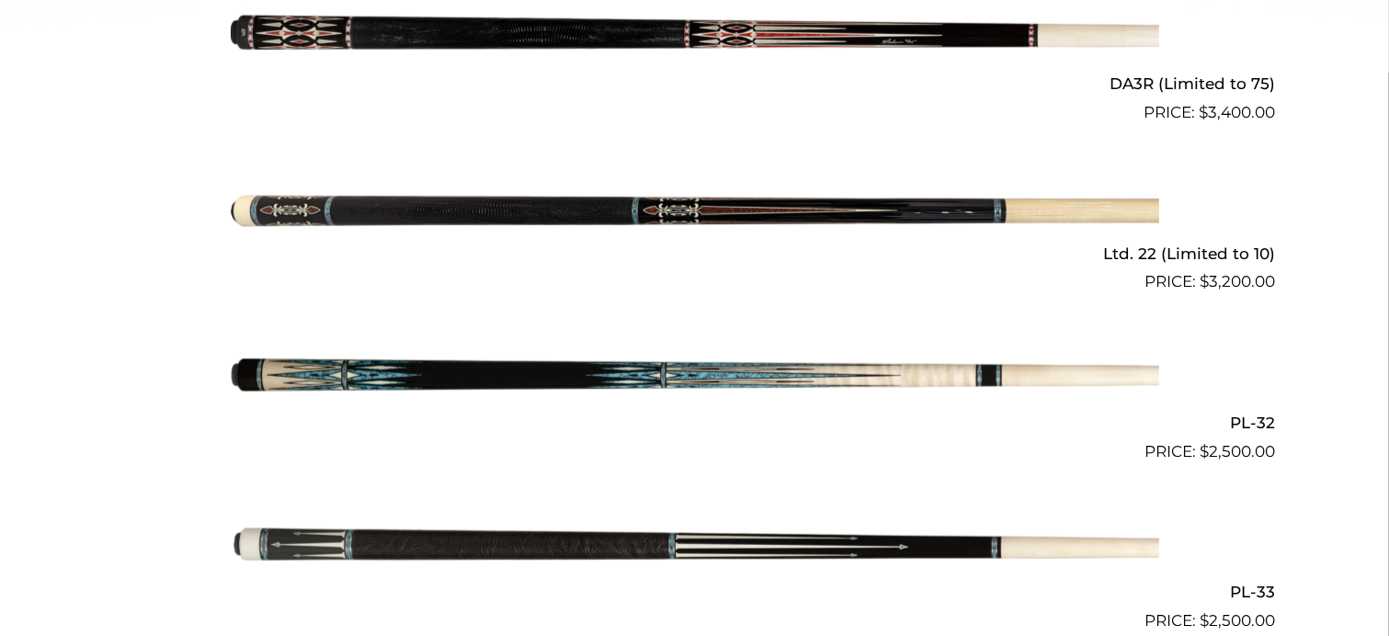
scroll to position [1021, 0]
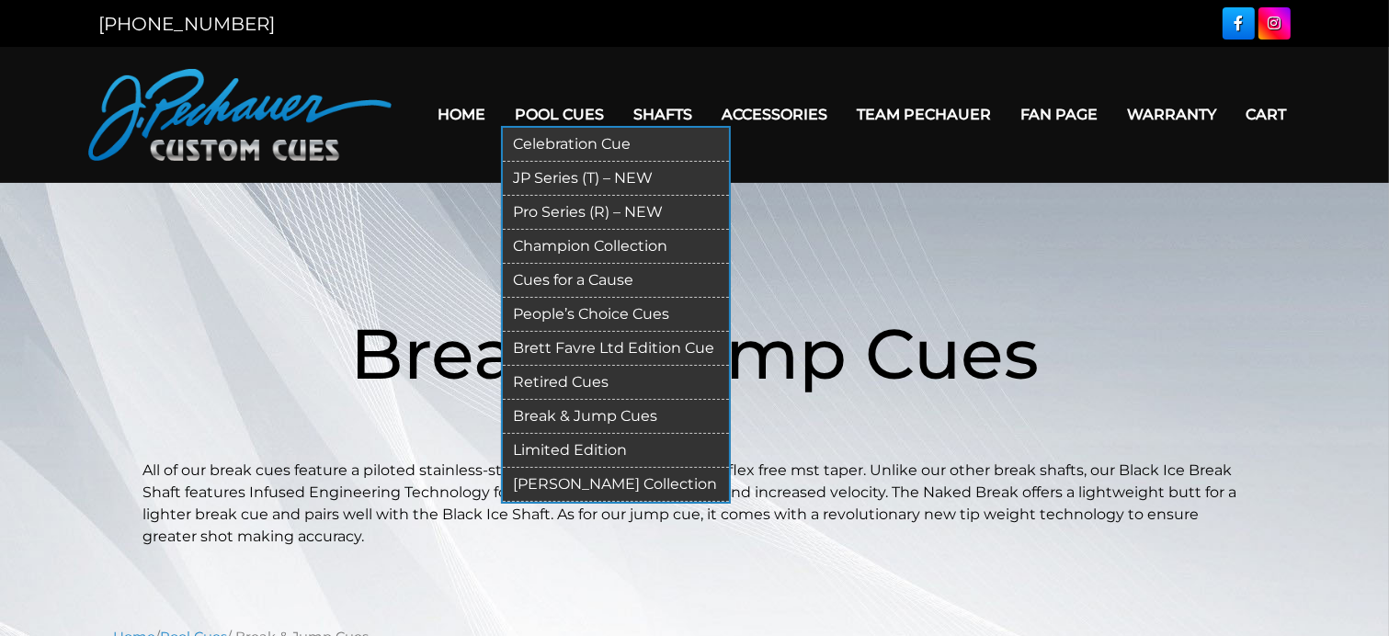
click at [596, 483] on link "[PERSON_NAME] Collection" at bounding box center [616, 485] width 226 height 34
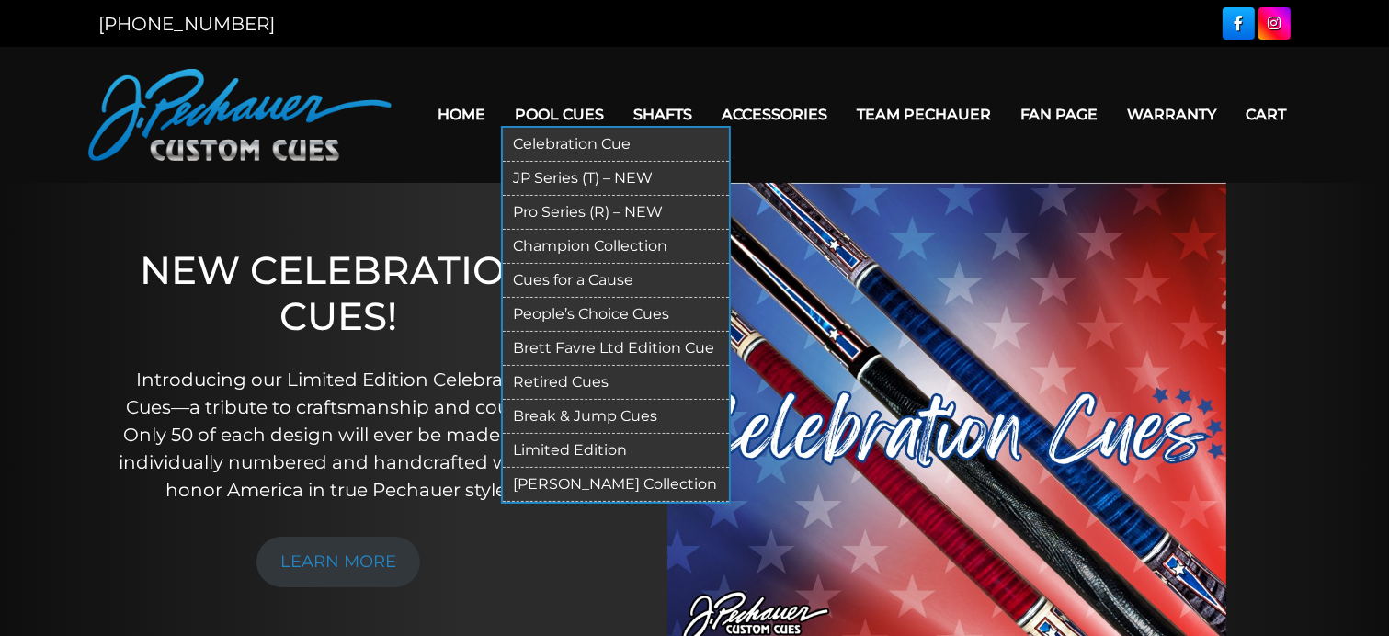
click at [584, 215] on link "Pro Series (R) – NEW" at bounding box center [616, 213] width 226 height 34
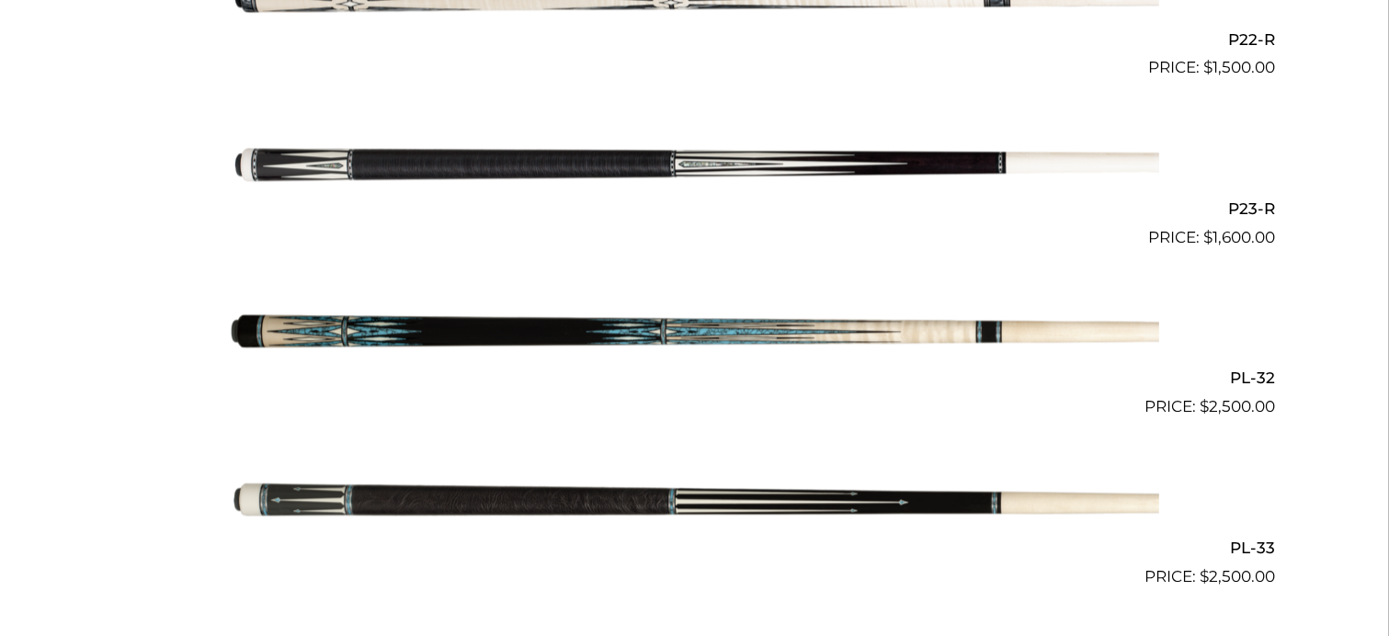
scroll to position [4242, 0]
